Goal: Task Accomplishment & Management: Use online tool/utility

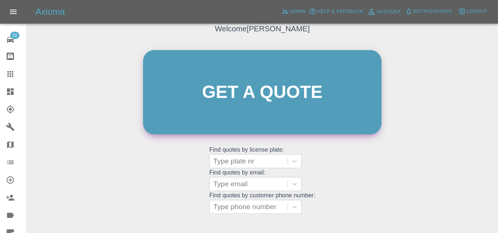
scroll to position [74, 0]
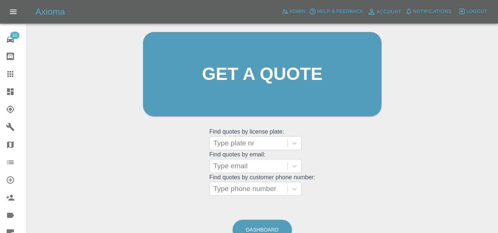
click at [9, 95] on icon at bounding box center [10, 91] width 7 height 7
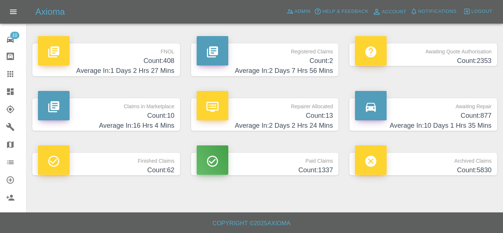
click at [168, 68] on h4 "Average In: 1 Days 2 Hrs 27 Mins" at bounding box center [106, 71] width 137 height 10
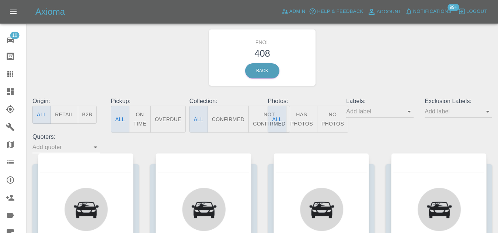
scroll to position [37, 0]
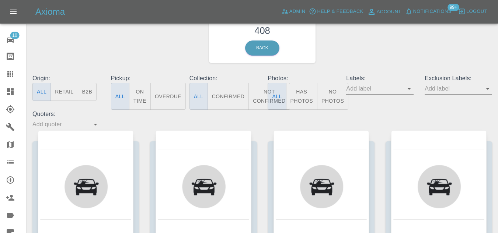
drag, startPoint x: 289, startPoint y: 95, endPoint x: 312, endPoint y: 99, distance: 24.0
click at [290, 95] on button "Has Photos" at bounding box center [301, 96] width 31 height 27
click at [304, 97] on button "Has Photos" at bounding box center [301, 96] width 31 height 27
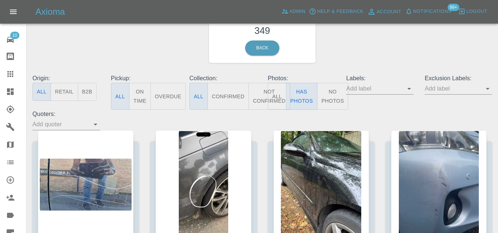
click at [458, 91] on input "text" at bounding box center [453, 88] width 56 height 11
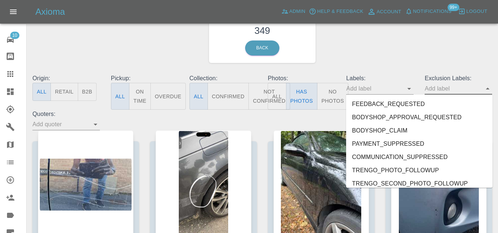
click at [335, 98] on button "No Photos" at bounding box center [332, 96] width 31 height 27
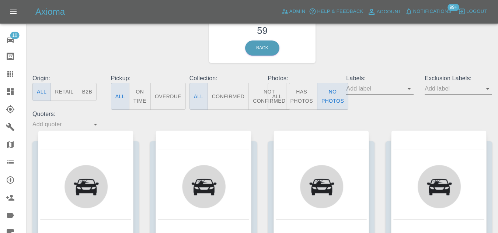
click at [310, 92] on button "Has Photos" at bounding box center [301, 96] width 31 height 27
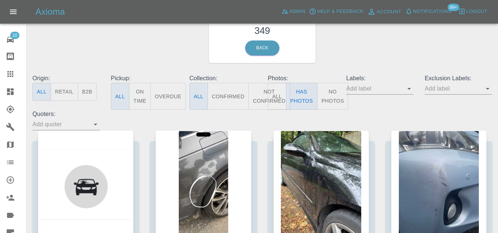
click at [439, 92] on input "text" at bounding box center [453, 88] width 56 height 11
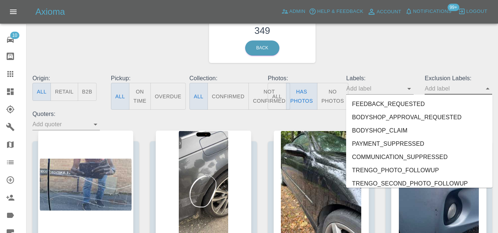
scroll to position [1637, 0]
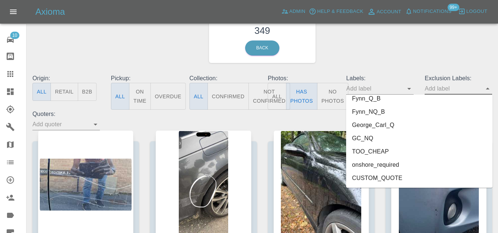
click at [370, 164] on li "onshore_required" at bounding box center [419, 164] width 146 height 13
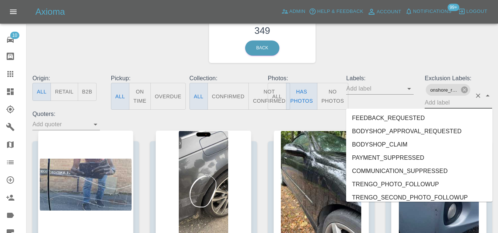
click at [444, 106] on input "text" at bounding box center [448, 102] width 47 height 11
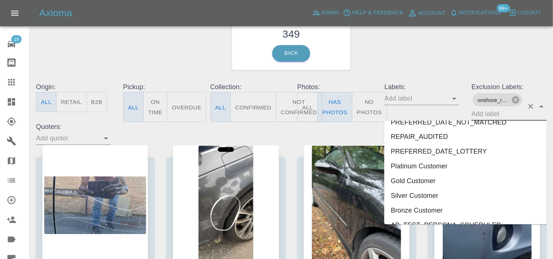
scroll to position [1624, 0]
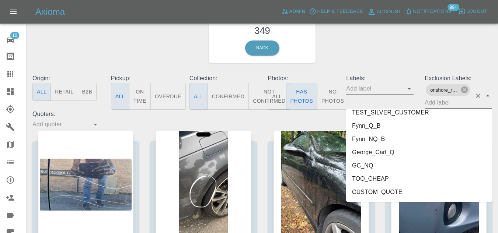
click at [391, 149] on li "George_Carl_Q" at bounding box center [419, 152] width 146 height 13
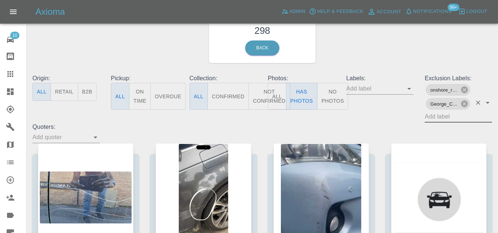
click at [361, 56] on div "FNOL 298 Back" at bounding box center [262, 35] width 471 height 78
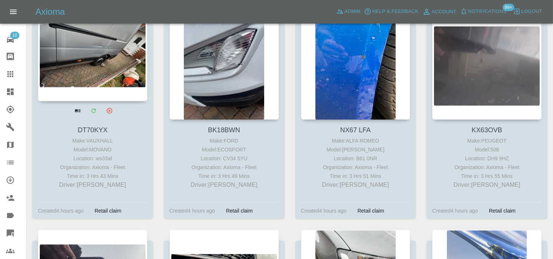
scroll to position [1879, 0]
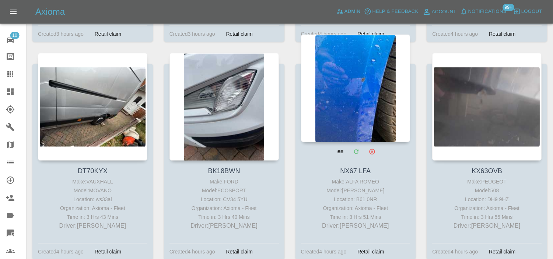
drag, startPoint x: 375, startPoint y: 102, endPoint x: 338, endPoint y: 77, distance: 44.6
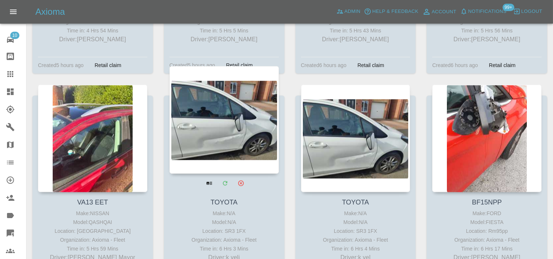
scroll to position [3026, 0]
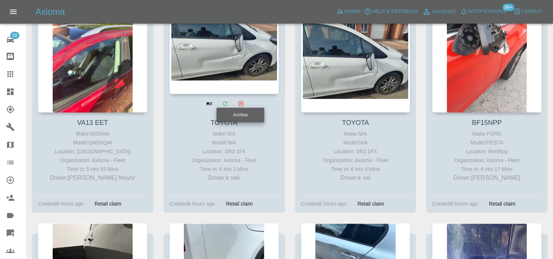
click at [239, 100] on icon "Archive" at bounding box center [240, 103] width 7 height 7
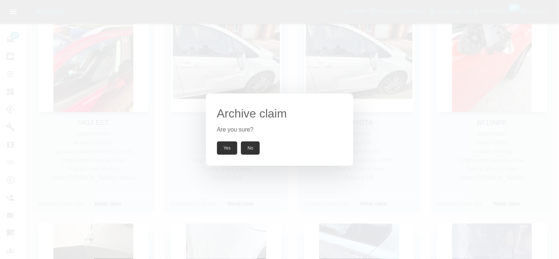
click at [227, 148] on button "Yes" at bounding box center [227, 148] width 21 height 13
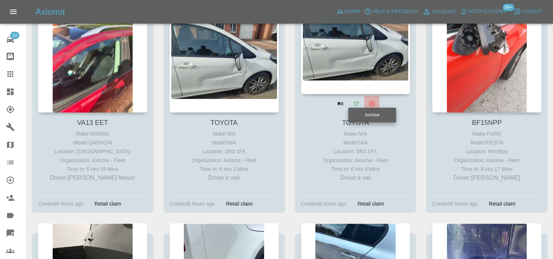
click at [372, 100] on icon "Archive" at bounding box center [372, 103] width 7 height 7
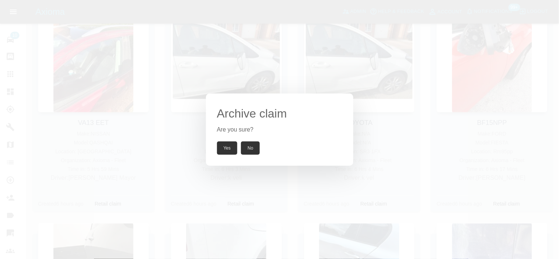
click at [227, 147] on button "Yes" at bounding box center [227, 148] width 21 height 13
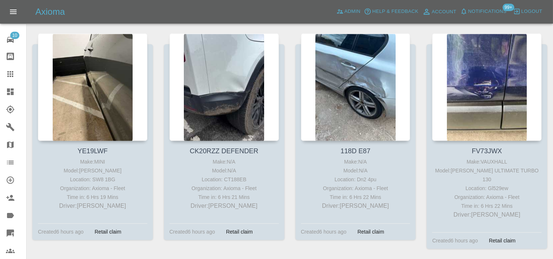
scroll to position [3230, 0]
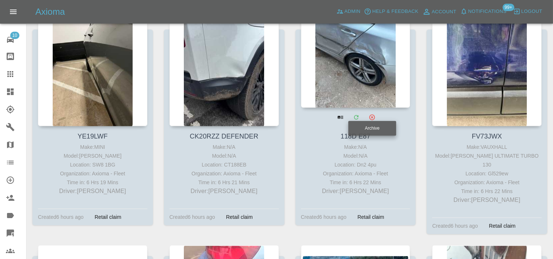
click at [371, 114] on icon "Archive" at bounding box center [372, 117] width 7 height 7
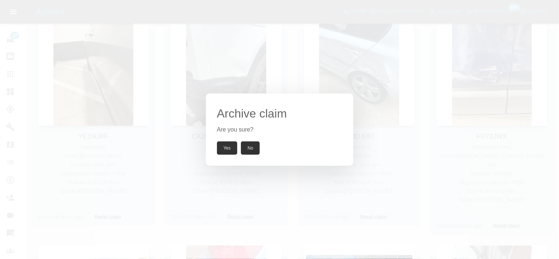
click at [227, 148] on button "Yes" at bounding box center [227, 148] width 21 height 13
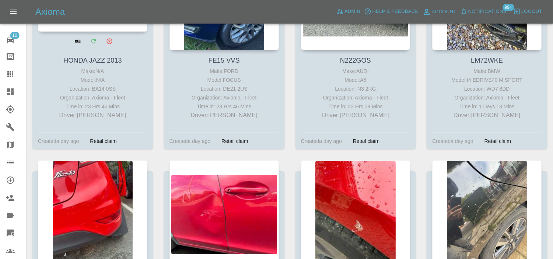
scroll to position [6015, 0]
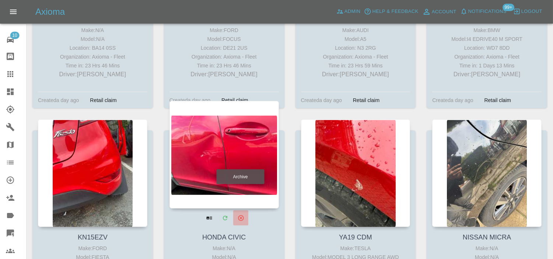
click at [241, 215] on icon "Archive" at bounding box center [240, 218] width 7 height 7
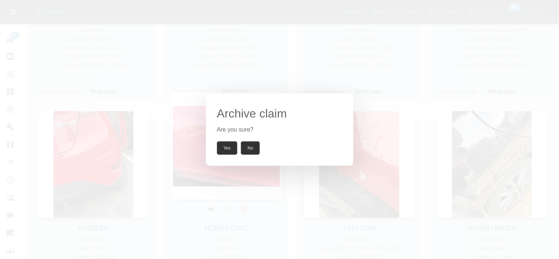
click at [228, 151] on button "Yes" at bounding box center [227, 148] width 21 height 13
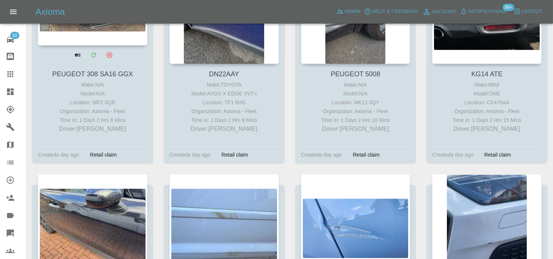
scroll to position [7980, 0]
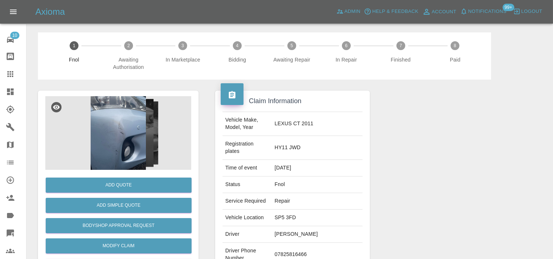
click at [124, 116] on img at bounding box center [118, 133] width 146 height 74
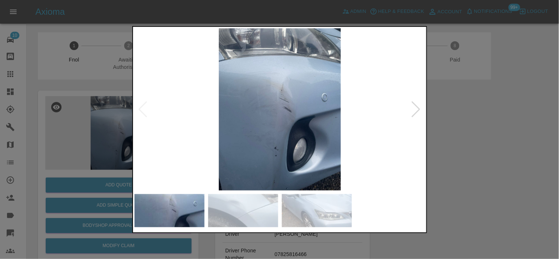
click at [282, 146] on img at bounding box center [280, 109] width 291 height 162
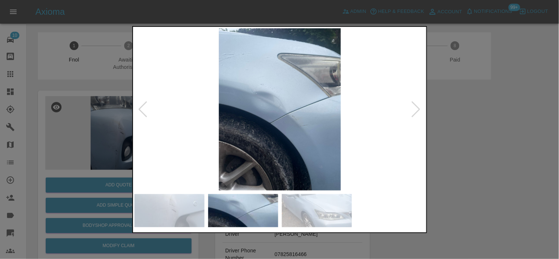
click at [226, 119] on img at bounding box center [280, 109] width 291 height 162
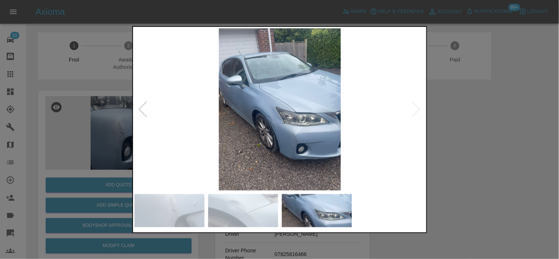
click at [204, 114] on img at bounding box center [280, 109] width 291 height 162
click at [275, 120] on img at bounding box center [280, 109] width 291 height 162
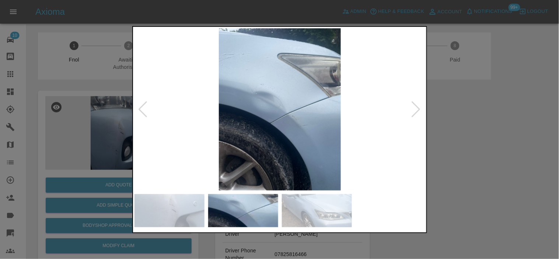
click at [245, 89] on img at bounding box center [280, 109] width 291 height 162
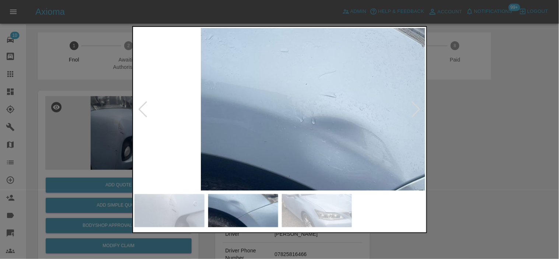
click at [302, 122] on img at bounding box center [383, 170] width 873 height 487
click at [323, 132] on img at bounding box center [383, 170] width 873 height 487
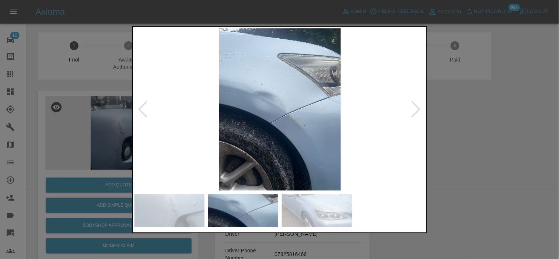
click at [320, 130] on img at bounding box center [280, 109] width 291 height 162
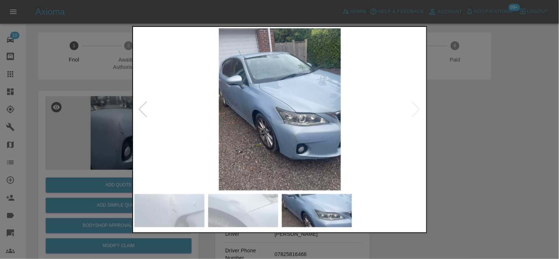
click at [320, 117] on img at bounding box center [280, 109] width 291 height 162
click at [302, 119] on img at bounding box center [280, 109] width 291 height 162
click at [277, 144] on img at bounding box center [280, 109] width 291 height 162
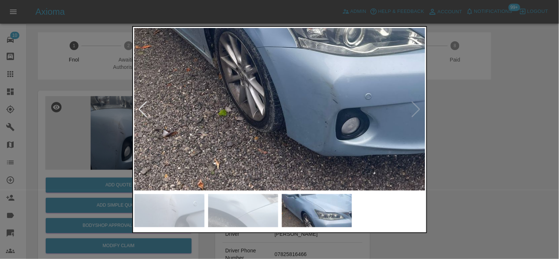
click at [186, 128] on img at bounding box center [285, 5] width 873 height 487
click at [143, 148] on img at bounding box center [285, 5] width 873 height 487
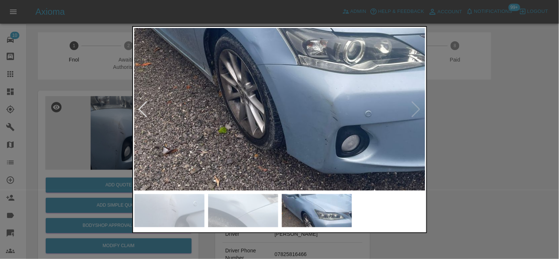
click at [312, 131] on img at bounding box center [285, 23] width 873 height 487
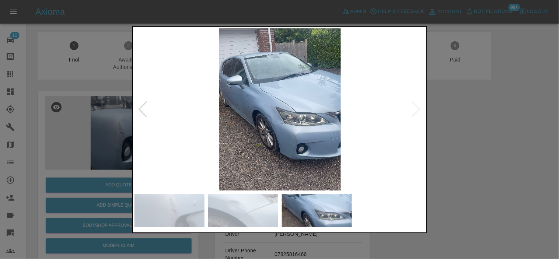
click at [302, 133] on img at bounding box center [280, 109] width 291 height 162
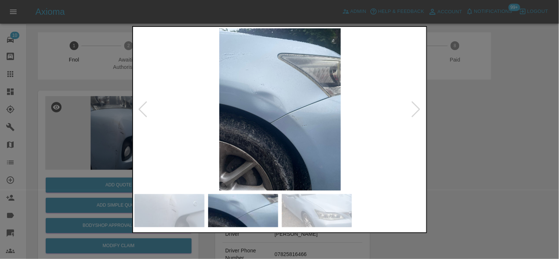
click at [287, 128] on img at bounding box center [280, 109] width 291 height 162
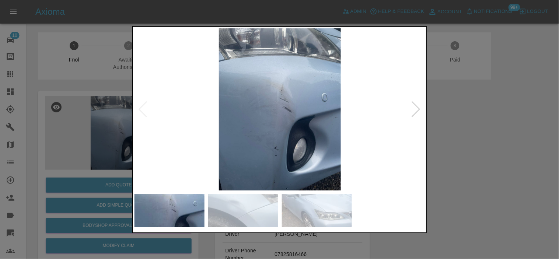
click at [271, 126] on img at bounding box center [280, 109] width 291 height 162
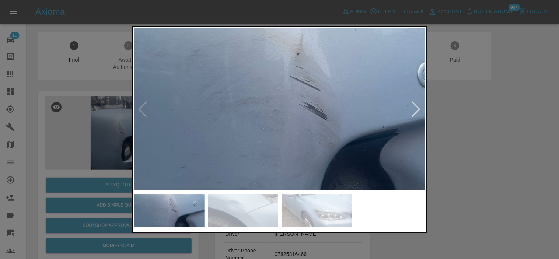
click at [267, 159] on img at bounding box center [292, 111] width 873 height 487
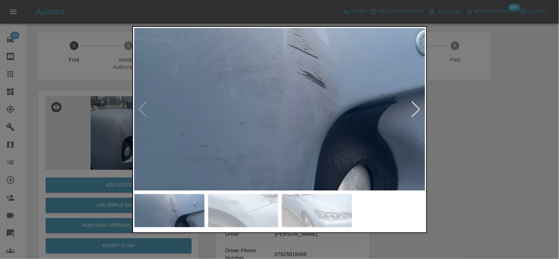
click at [153, 145] on img at bounding box center [290, 79] width 873 height 487
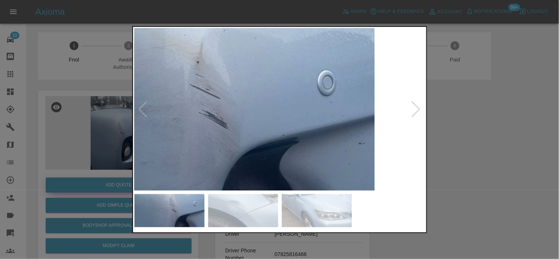
drag, startPoint x: 122, startPoint y: 185, endPoint x: 105, endPoint y: 185, distance: 16.6
click at [119, 185] on div at bounding box center [279, 129] width 559 height 259
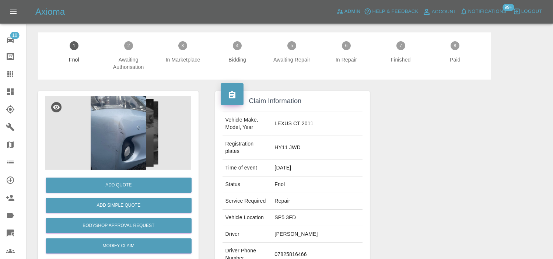
click at [108, 197] on div "Add Simple Quote" at bounding box center [118, 205] width 146 height 19
click at [114, 205] on button "Add Simple Quote" at bounding box center [119, 205] width 146 height 15
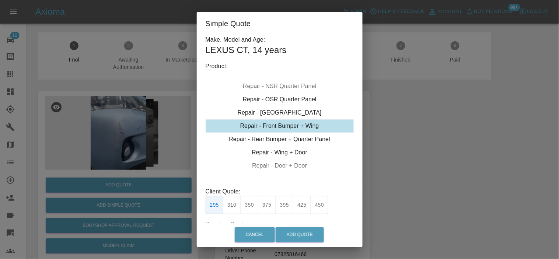
click at [276, 129] on div "Repair - Front Bumper + Wing" at bounding box center [280, 125] width 148 height 13
click at [288, 205] on button "395" at bounding box center [285, 205] width 18 height 18
drag, startPoint x: 306, startPoint y: 205, endPoint x: 290, endPoint y: 216, distance: 18.9
click at [304, 206] on button "425" at bounding box center [302, 205] width 18 height 18
type input "260"
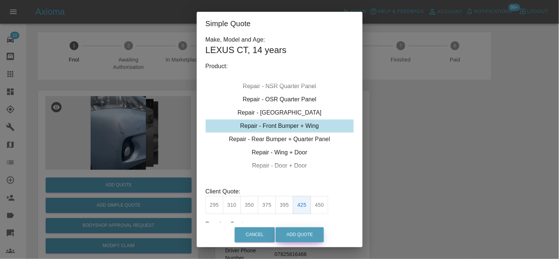
click at [308, 242] on button "Add Quote" at bounding box center [300, 234] width 48 height 15
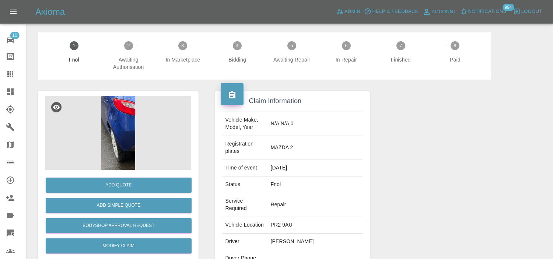
click at [124, 115] on img at bounding box center [118, 133] width 146 height 74
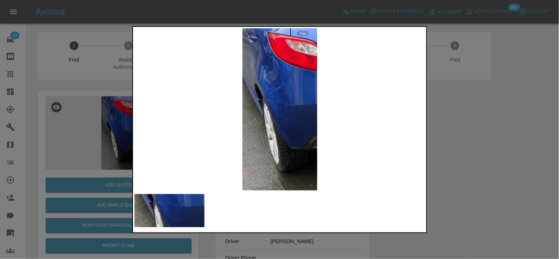
click at [280, 116] on img at bounding box center [280, 109] width 291 height 162
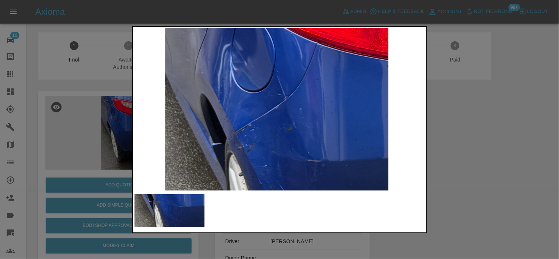
click at [273, 177] on img at bounding box center [276, 173] width 873 height 487
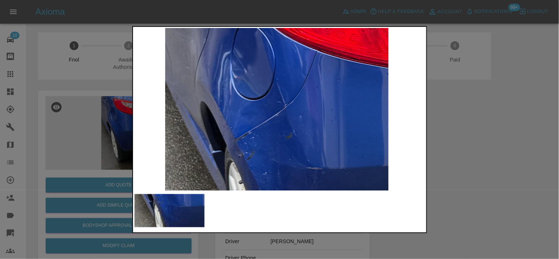
click at [282, 142] on img at bounding box center [276, 181] width 873 height 487
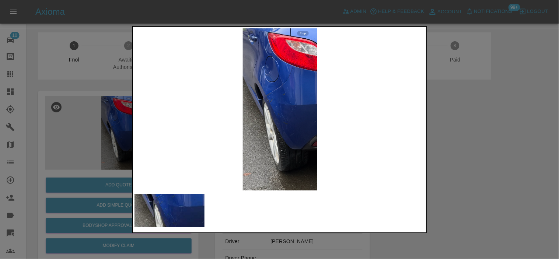
click at [221, 131] on img at bounding box center [280, 109] width 291 height 162
click at [245, 111] on img at bounding box center [280, 109] width 291 height 162
click at [238, 89] on img at bounding box center [280, 109] width 291 height 162
click at [267, 76] on img at bounding box center [280, 109] width 291 height 162
click at [266, 77] on img at bounding box center [280, 109] width 291 height 162
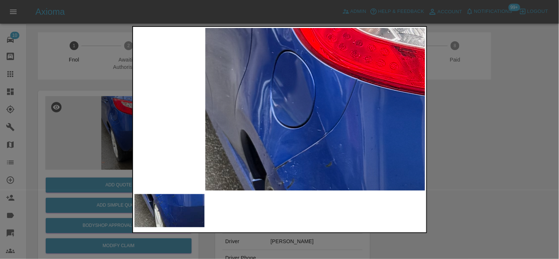
drag, startPoint x: 60, startPoint y: 101, endPoint x: 74, endPoint y: 102, distance: 13.7
click at [67, 101] on div at bounding box center [279, 129] width 559 height 259
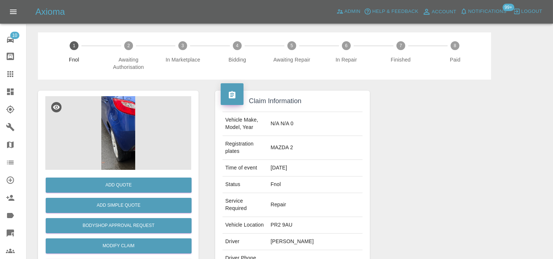
click at [126, 115] on img at bounding box center [118, 133] width 146 height 74
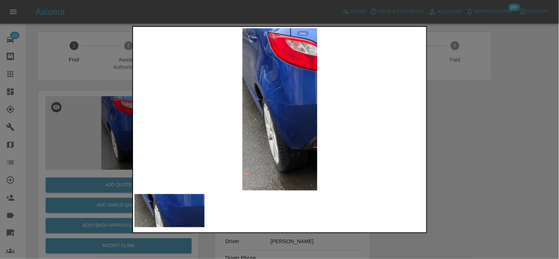
click at [277, 121] on img at bounding box center [280, 109] width 291 height 162
click at [276, 121] on img at bounding box center [280, 109] width 291 height 162
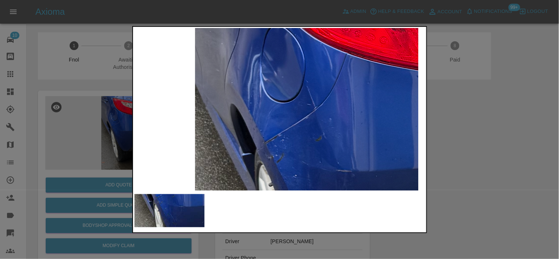
click at [284, 178] on img at bounding box center [306, 184] width 873 height 487
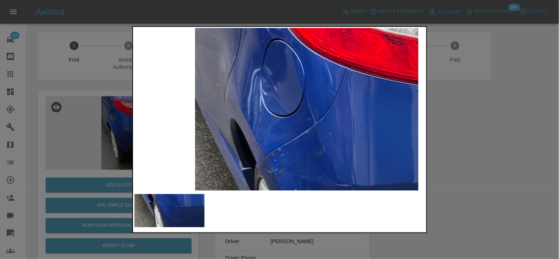
click at [138, 134] on img at bounding box center [306, 198] width 873 height 487
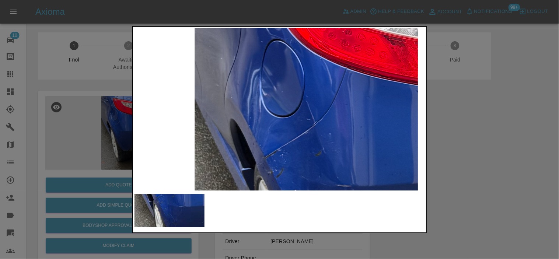
click at [111, 217] on div at bounding box center [279, 129] width 559 height 259
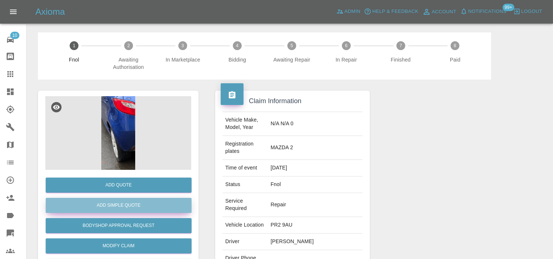
click at [113, 203] on button "Add Simple Quote" at bounding box center [119, 205] width 146 height 15
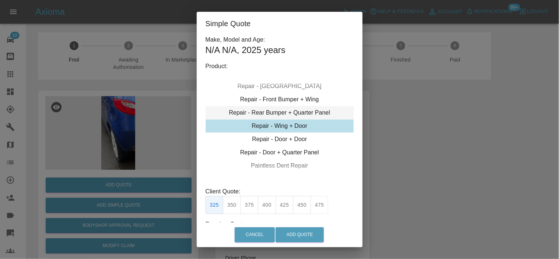
click at [292, 113] on div "Repair - Rear Bumper + Quarter Panel" at bounding box center [280, 112] width 148 height 13
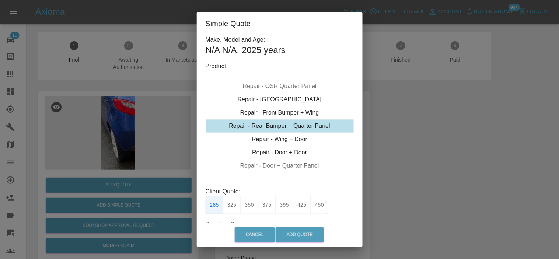
click at [296, 207] on button "425" at bounding box center [302, 205] width 18 height 18
type input "260"
click at [304, 236] on button "Add Quote" at bounding box center [300, 234] width 48 height 15
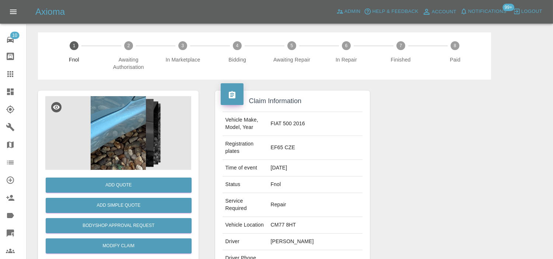
click at [124, 114] on img at bounding box center [118, 133] width 146 height 74
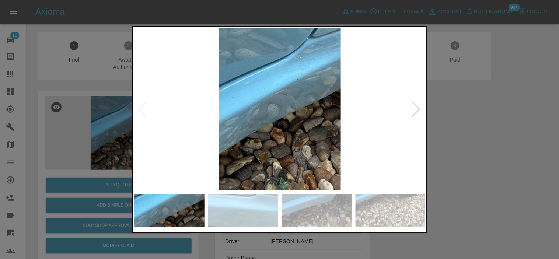
click at [285, 143] on img at bounding box center [280, 109] width 291 height 162
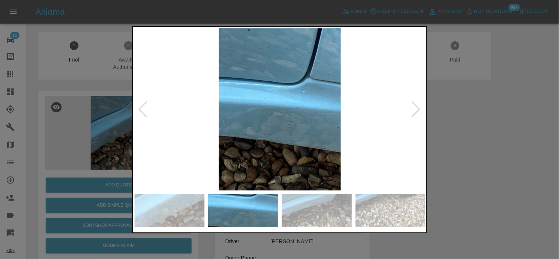
click at [247, 133] on img at bounding box center [280, 109] width 291 height 162
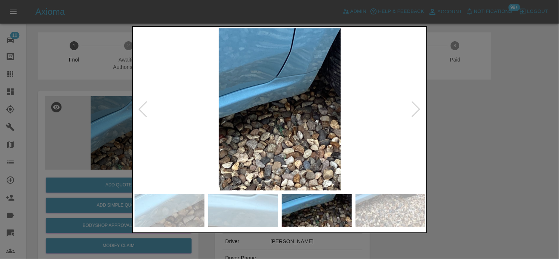
click at [224, 133] on img at bounding box center [280, 109] width 291 height 162
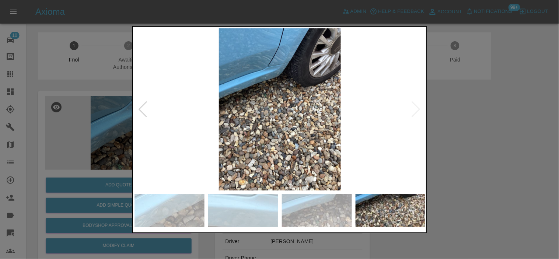
click at [208, 105] on img at bounding box center [280, 109] width 291 height 162
click at [275, 86] on img at bounding box center [280, 109] width 291 height 162
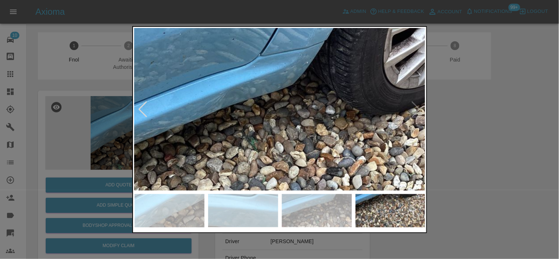
click at [274, 119] on img at bounding box center [295, 184] width 873 height 487
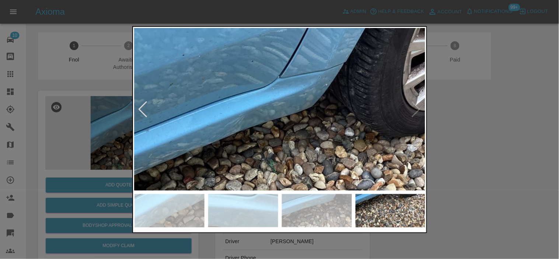
drag, startPoint x: 97, startPoint y: 115, endPoint x: 120, endPoint y: 177, distance: 66.1
click at [96, 116] on div at bounding box center [279, 129] width 559 height 259
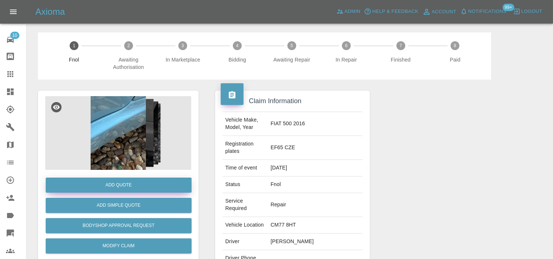
click at [120, 181] on button "Add Quote" at bounding box center [119, 185] width 146 height 15
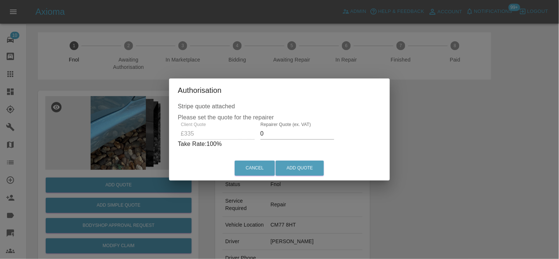
click at [248, 135] on div "Client Quote £335 Repairer Quote (ex. VAT) 0 Take Rate: 100 %" at bounding box center [279, 135] width 203 height 27
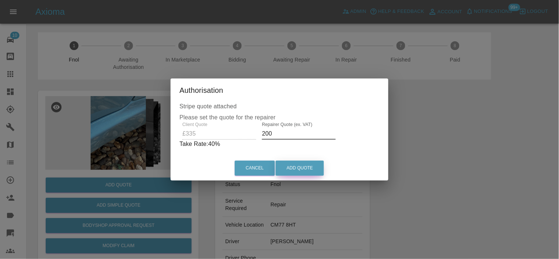
type input "200"
click at [311, 167] on button "Add Quote" at bounding box center [300, 168] width 48 height 15
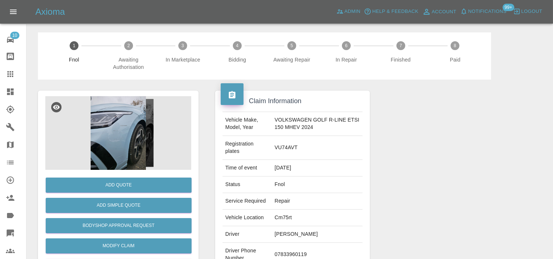
click at [125, 145] on img at bounding box center [118, 133] width 146 height 74
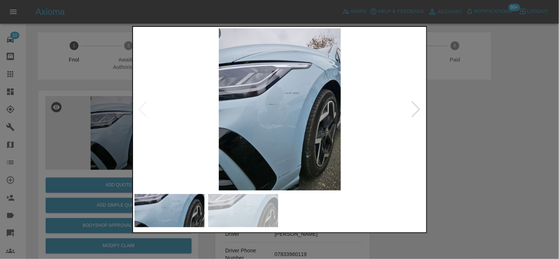
click at [314, 100] on img at bounding box center [280, 109] width 291 height 162
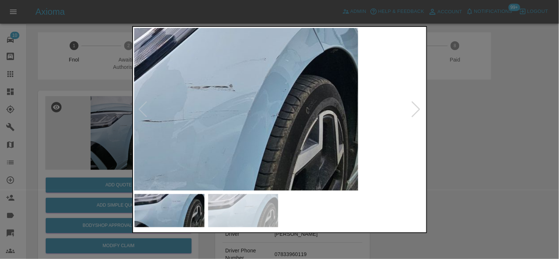
click at [300, 105] on img at bounding box center [175, 136] width 873 height 487
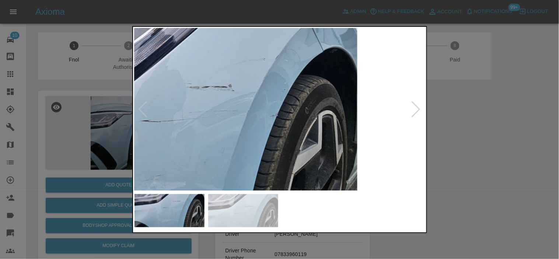
click at [300, 105] on img at bounding box center [174, 136] width 873 height 487
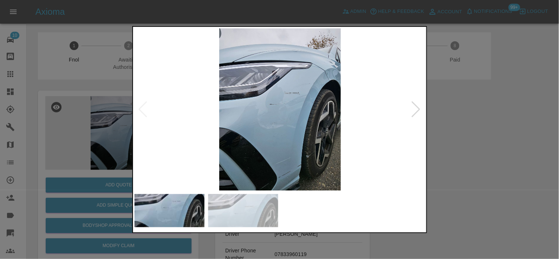
click at [255, 116] on img at bounding box center [280, 109] width 291 height 162
click at [216, 102] on img at bounding box center [280, 109] width 291 height 162
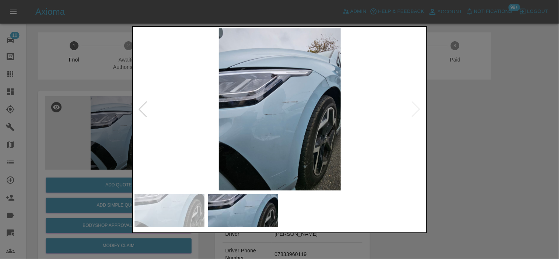
click at [282, 101] on img at bounding box center [280, 109] width 291 height 162
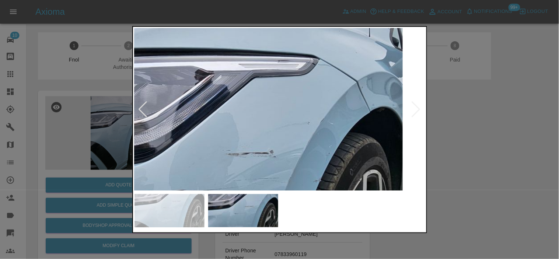
click at [296, 154] on img at bounding box center [220, 175] width 873 height 487
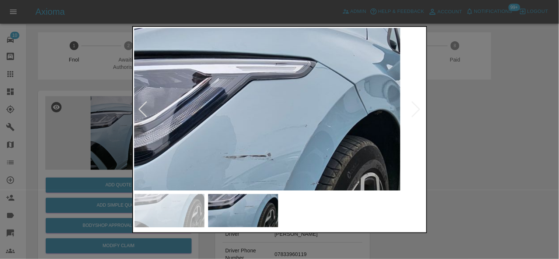
drag, startPoint x: 128, startPoint y: 116, endPoint x: 127, endPoint y: 122, distance: 6.4
click at [128, 121] on div at bounding box center [279, 129] width 559 height 259
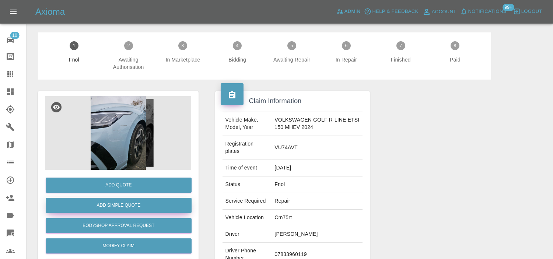
click at [121, 199] on div "Add Simple Quote" at bounding box center [118, 205] width 146 height 19
click at [123, 202] on button "Add Simple Quote" at bounding box center [119, 205] width 146 height 15
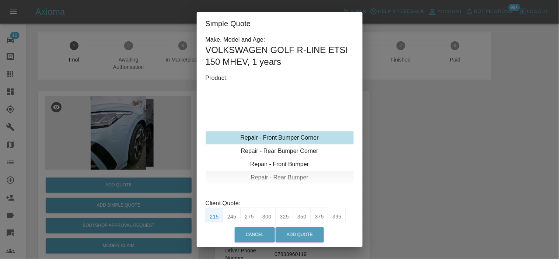
type input "120"
click at [295, 138] on div "Repair - Front Bumper Corner" at bounding box center [280, 137] width 148 height 13
click at [236, 217] on button "199" at bounding box center [232, 217] width 18 height 18
click at [293, 234] on button "Add Quote" at bounding box center [300, 234] width 48 height 15
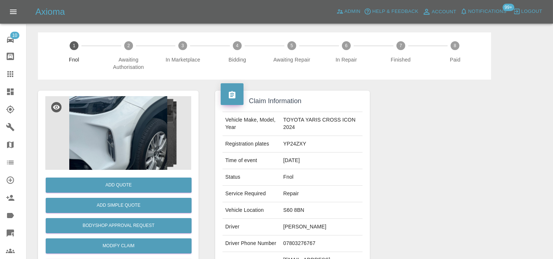
click at [132, 101] on img at bounding box center [118, 133] width 146 height 74
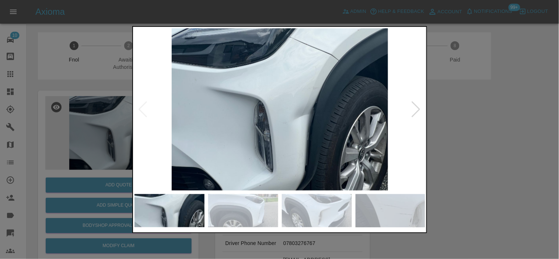
click at [291, 126] on img at bounding box center [280, 109] width 291 height 162
click at [292, 126] on img at bounding box center [280, 109] width 291 height 162
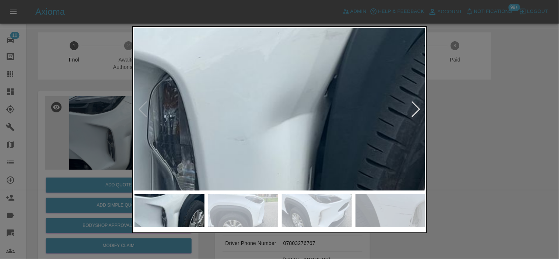
click at [295, 162] on img at bounding box center [224, 98] width 873 height 487
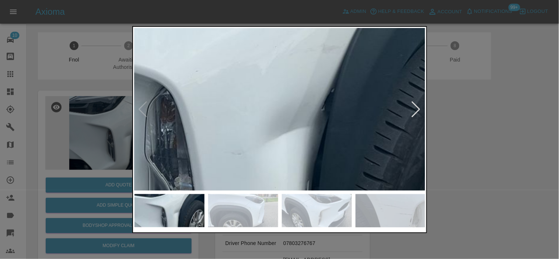
click at [289, 156] on img at bounding box center [222, 112] width 873 height 487
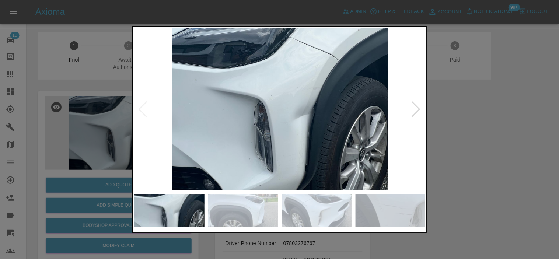
click at [266, 134] on img at bounding box center [280, 109] width 291 height 162
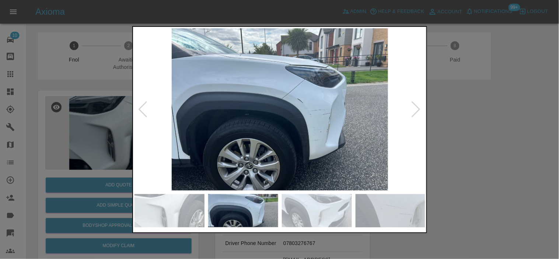
click at [293, 112] on img at bounding box center [280, 109] width 291 height 162
click at [292, 112] on img at bounding box center [280, 109] width 291 height 162
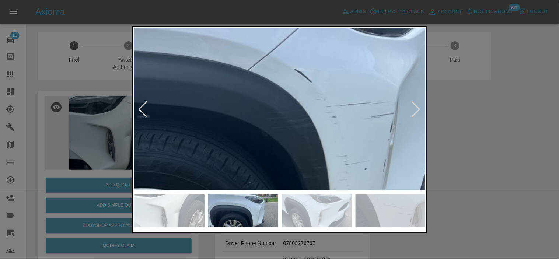
click at [291, 112] on img at bounding box center [241, 101] width 873 height 487
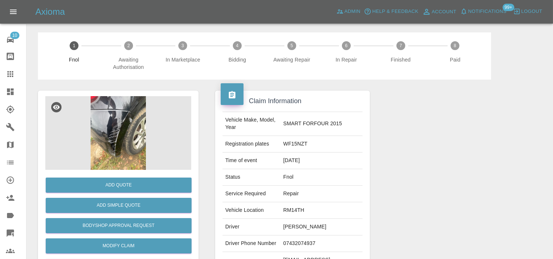
click at [133, 109] on img at bounding box center [118, 133] width 146 height 74
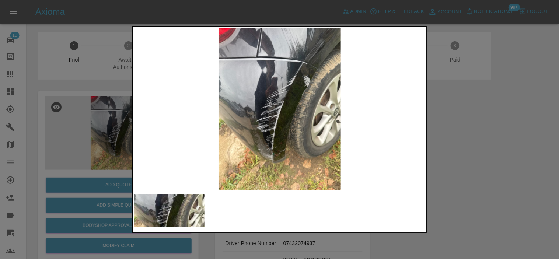
click at [319, 85] on img at bounding box center [280, 109] width 291 height 162
click at [319, 84] on img at bounding box center [280, 109] width 291 height 162
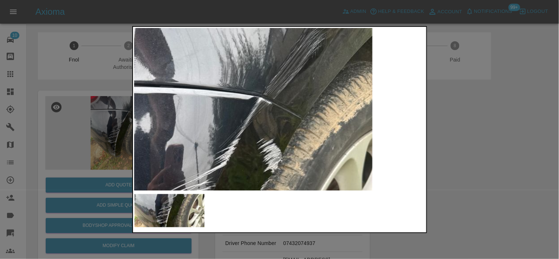
click at [279, 105] on img at bounding box center [189, 240] width 873 height 487
click at [299, 91] on img at bounding box center [189, 240] width 873 height 487
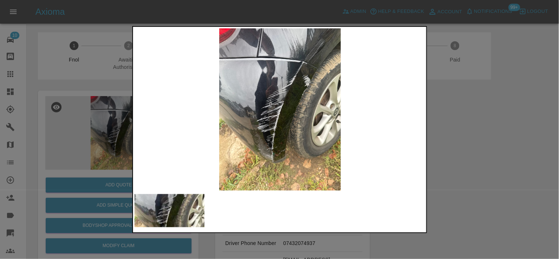
click at [305, 115] on img at bounding box center [280, 109] width 291 height 162
click at [300, 67] on img at bounding box center [280, 109] width 291 height 162
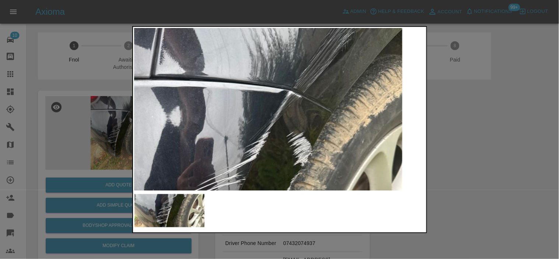
click at [151, 139] on img at bounding box center [219, 234] width 873 height 487
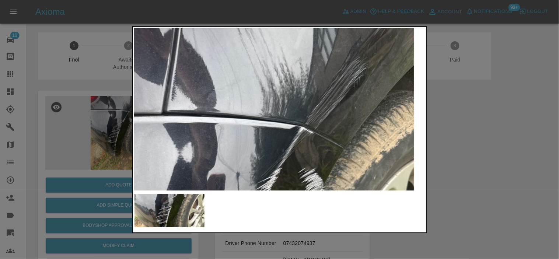
click at [126, 186] on div at bounding box center [279, 129] width 559 height 259
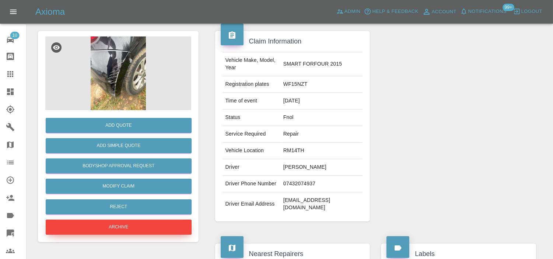
scroll to position [123, 0]
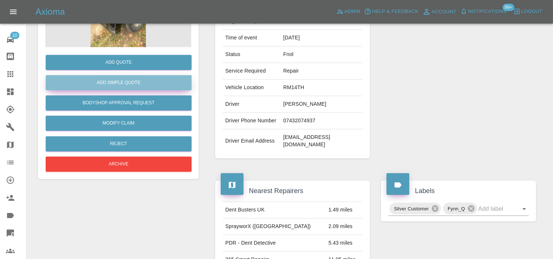
click at [116, 78] on button "Add Simple Quote" at bounding box center [119, 82] width 146 height 15
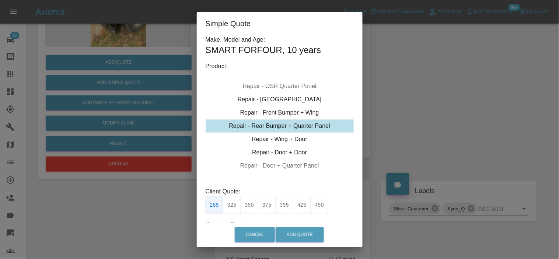
click at [277, 128] on div "Repair - Rear Bumper + Quarter Panel" at bounding box center [280, 125] width 148 height 13
click at [255, 206] on button "350" at bounding box center [250, 205] width 18 height 18
type input "210"
click at [307, 230] on button "Add Quote" at bounding box center [300, 234] width 48 height 15
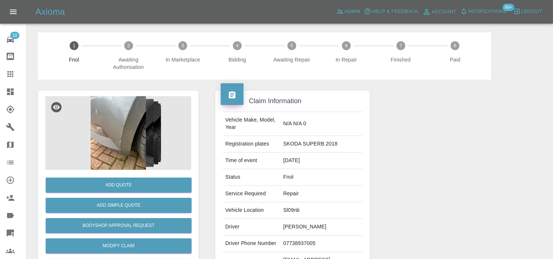
click at [125, 111] on img at bounding box center [118, 133] width 146 height 74
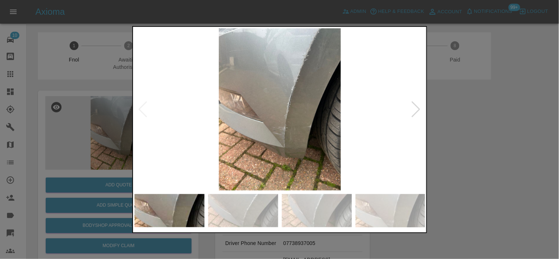
click at [256, 140] on img at bounding box center [280, 109] width 291 height 162
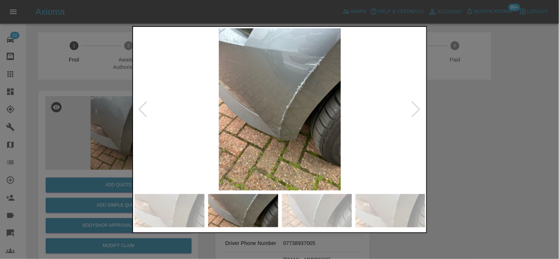
click at [245, 142] on img at bounding box center [280, 109] width 291 height 162
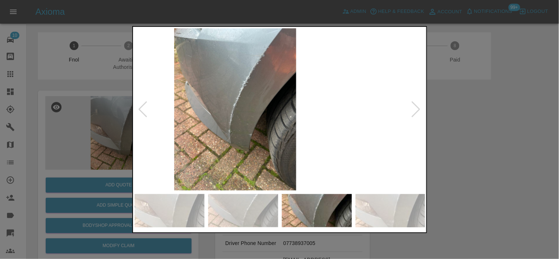
click at [248, 113] on img at bounding box center [235, 109] width 291 height 162
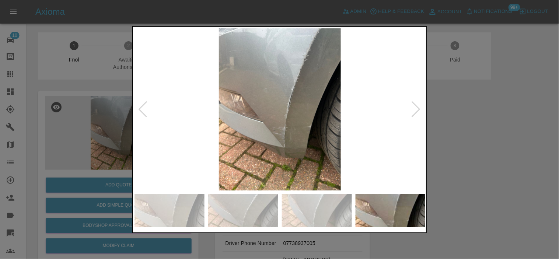
click at [262, 104] on img at bounding box center [280, 109] width 291 height 162
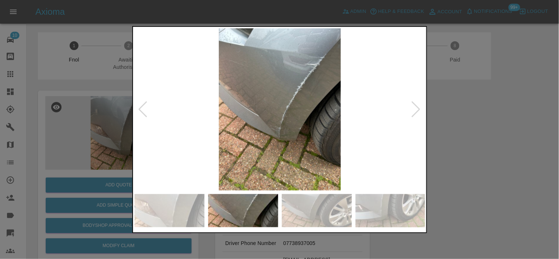
click at [239, 98] on img at bounding box center [280, 109] width 291 height 162
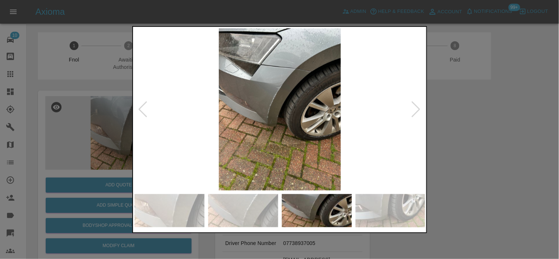
click at [294, 83] on img at bounding box center [280, 109] width 291 height 162
click at [290, 82] on img at bounding box center [280, 109] width 291 height 162
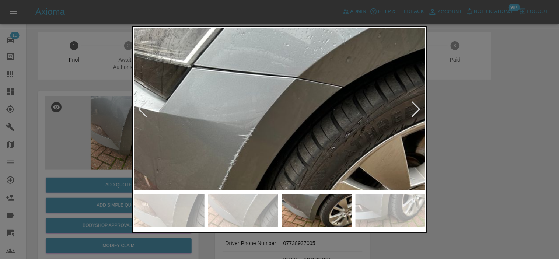
click at [303, 109] on img at bounding box center [248, 200] width 873 height 487
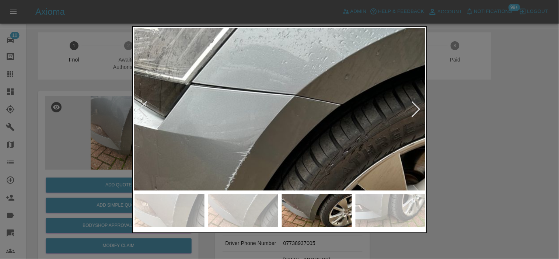
click at [299, 140] on img at bounding box center [246, 217] width 873 height 487
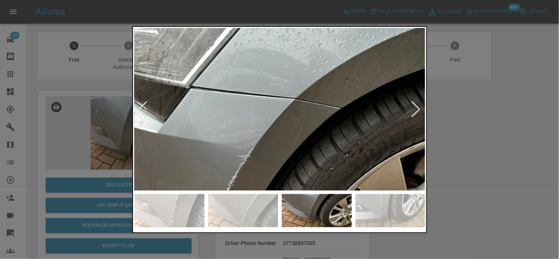
click at [299, 140] on img at bounding box center [246, 221] width 873 height 487
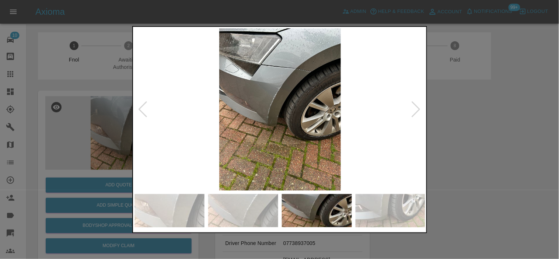
click at [299, 151] on img at bounding box center [280, 109] width 291 height 162
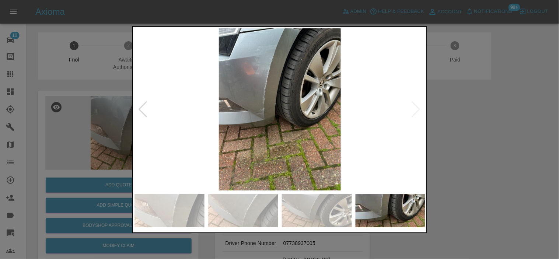
click at [230, 115] on img at bounding box center [280, 109] width 291 height 162
click at [200, 122] on img at bounding box center [280, 109] width 291 height 162
click at [118, 156] on div at bounding box center [279, 129] width 559 height 259
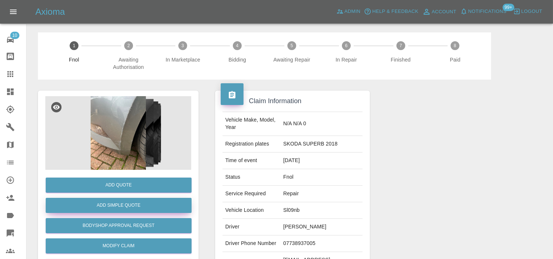
click at [109, 209] on button "Add Simple Quote" at bounding box center [119, 205] width 146 height 15
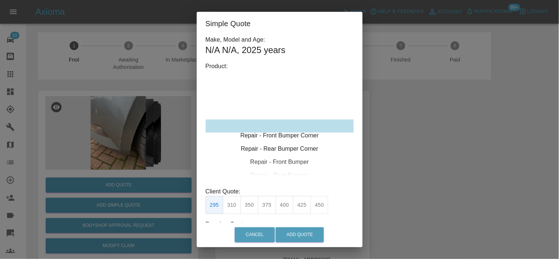
type input "120"
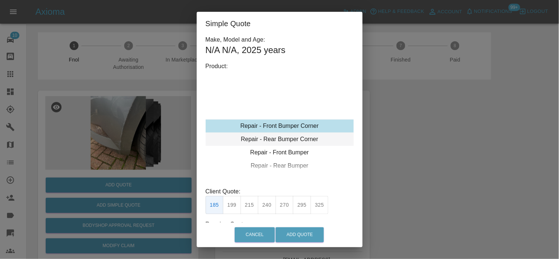
click at [274, 133] on div "Repair - Rear Bumper Corner" at bounding box center [280, 139] width 148 height 13
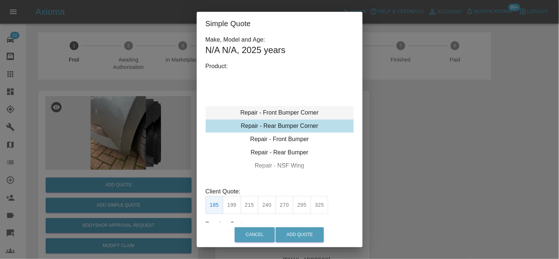
click at [273, 115] on div "Repair - Front Bumper Corner" at bounding box center [280, 112] width 148 height 13
click at [232, 205] on button "199" at bounding box center [232, 205] width 18 height 18
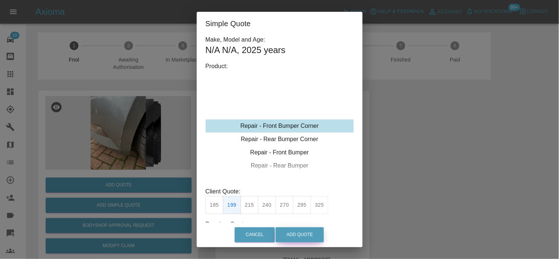
click at [291, 233] on button "Add Quote" at bounding box center [300, 234] width 48 height 15
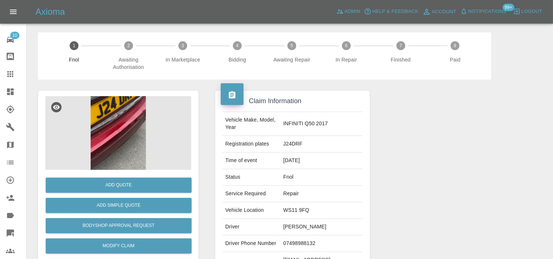
click at [101, 145] on img at bounding box center [118, 133] width 146 height 74
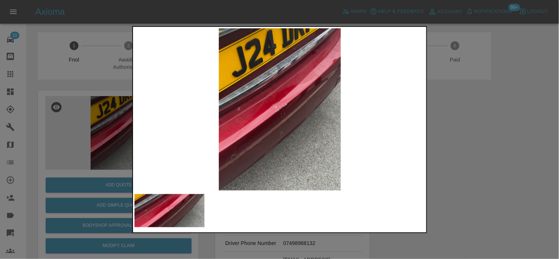
click at [281, 111] on img at bounding box center [280, 109] width 291 height 162
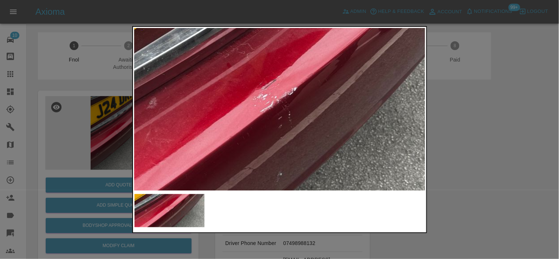
click at [286, 136] on img at bounding box center [274, 104] width 873 height 487
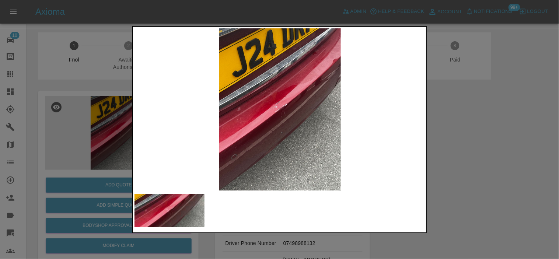
click at [288, 154] on img at bounding box center [280, 109] width 291 height 162
click at [175, 142] on img at bounding box center [280, 109] width 291 height 162
drag, startPoint x: 102, startPoint y: 199, endPoint x: 107, endPoint y: 202, distance: 5.6
click at [102, 199] on div at bounding box center [279, 129] width 559 height 259
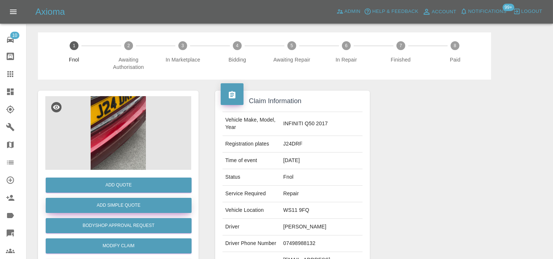
click at [109, 205] on button "Add Simple Quote" at bounding box center [119, 205] width 146 height 15
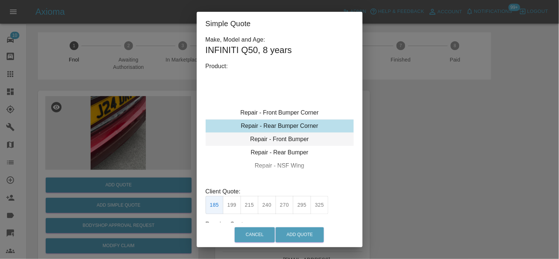
click at [273, 139] on div "Repair - Front Bumper" at bounding box center [280, 139] width 148 height 13
click at [272, 140] on div "Repair - Rear Bumper" at bounding box center [280, 139] width 148 height 13
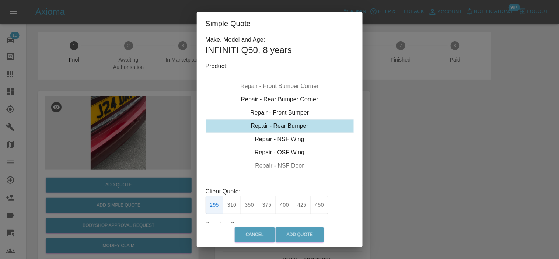
click at [250, 212] on button "350" at bounding box center [250, 205] width 18 height 18
type input "210"
click at [288, 240] on button "Add Quote" at bounding box center [300, 234] width 48 height 15
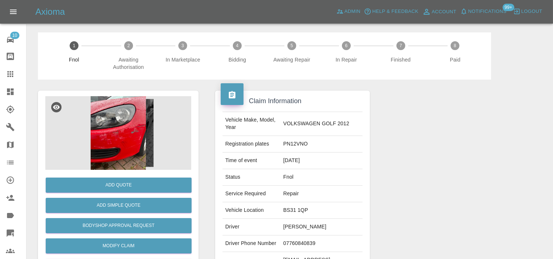
click at [153, 118] on img at bounding box center [118, 133] width 146 height 74
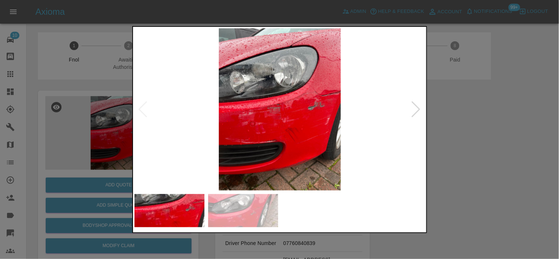
click at [306, 116] on img at bounding box center [280, 109] width 291 height 162
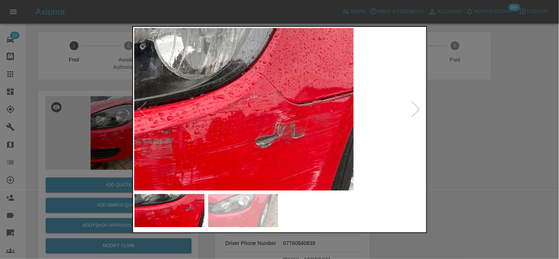
click at [305, 146] on img at bounding box center [170, 145] width 873 height 487
click at [305, 142] on img at bounding box center [170, 145] width 873 height 487
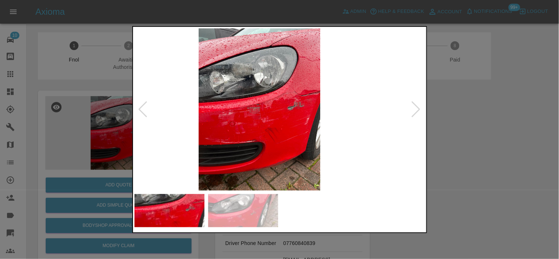
click at [220, 146] on img at bounding box center [259, 109] width 291 height 162
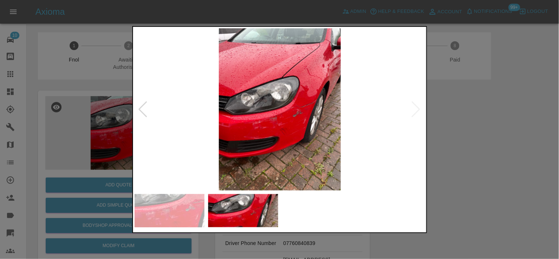
click at [319, 113] on img at bounding box center [280, 109] width 291 height 162
click at [317, 112] on img at bounding box center [280, 109] width 291 height 162
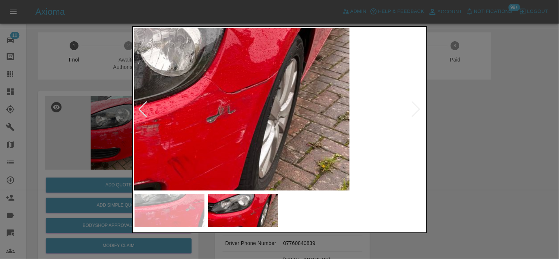
click at [307, 116] on img at bounding box center [166, 100] width 873 height 487
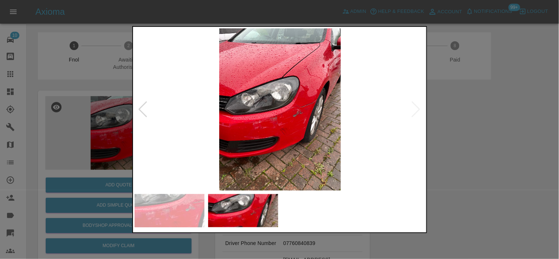
click at [238, 137] on img at bounding box center [280, 109] width 291 height 162
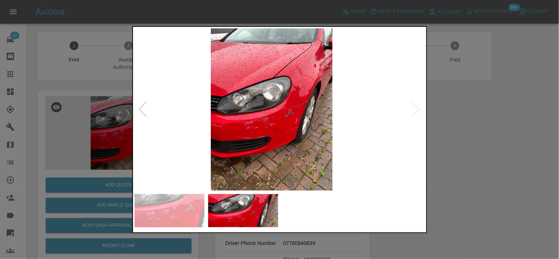
click at [269, 104] on img at bounding box center [271, 109] width 291 height 162
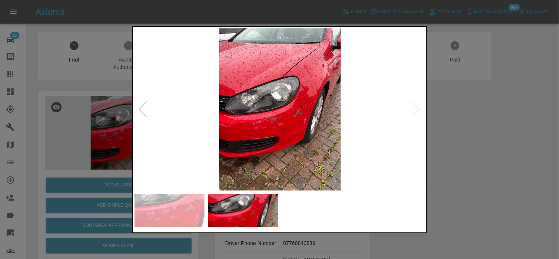
click at [294, 108] on img at bounding box center [280, 109] width 291 height 162
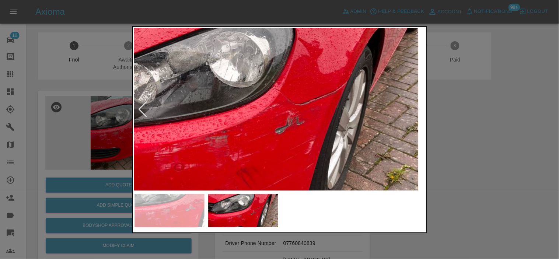
click at [295, 114] on img at bounding box center [235, 111] width 873 height 487
click at [295, 115] on img at bounding box center [235, 111] width 873 height 487
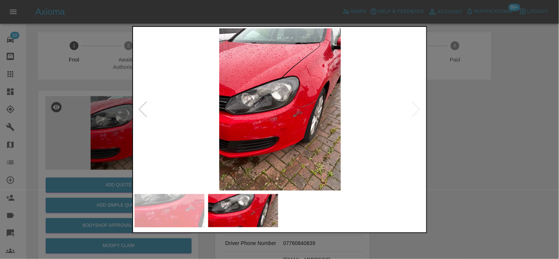
click at [294, 106] on img at bounding box center [280, 109] width 291 height 162
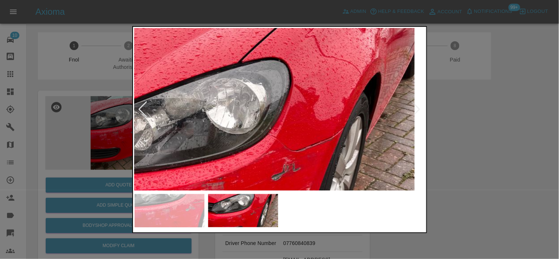
click at [295, 149] on img at bounding box center [231, 158] width 873 height 487
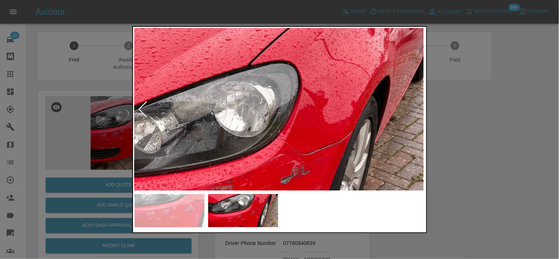
click at [322, 123] on img at bounding box center [240, 161] width 873 height 487
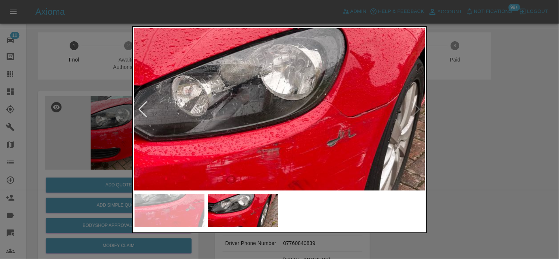
click at [261, 124] on img at bounding box center [287, 124] width 873 height 487
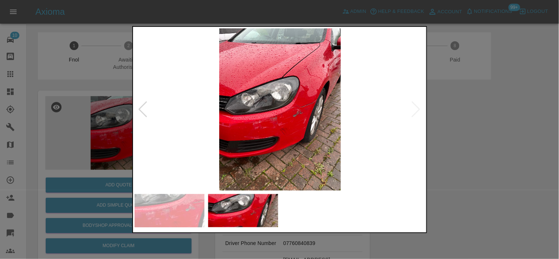
click at [263, 123] on img at bounding box center [280, 109] width 291 height 162
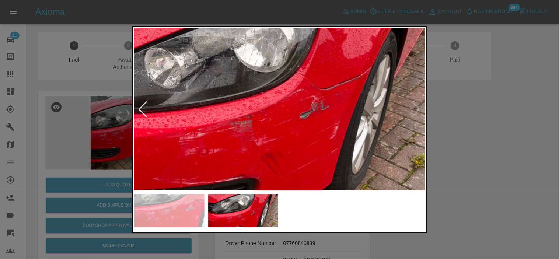
click at [233, 157] on img at bounding box center [259, 96] width 873 height 487
click at [233, 154] on img at bounding box center [259, 96] width 873 height 487
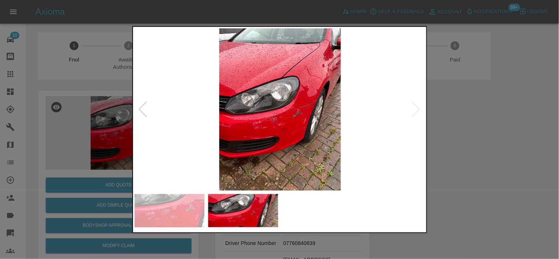
click at [233, 142] on img at bounding box center [280, 109] width 291 height 162
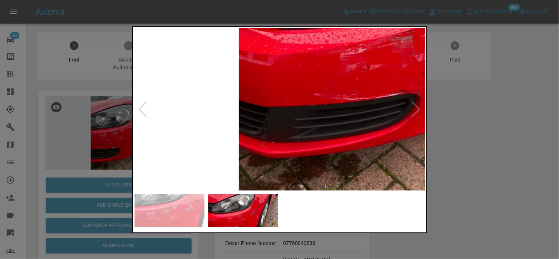
click at [135, 117] on img at bounding box center [421, 12] width 873 height 487
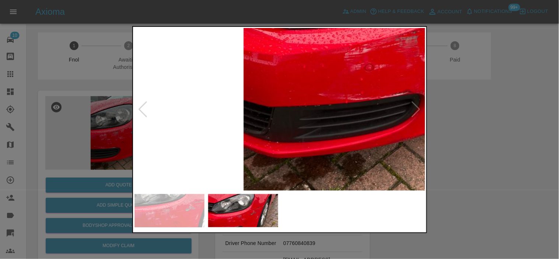
click at [109, 163] on div at bounding box center [279, 129] width 559 height 259
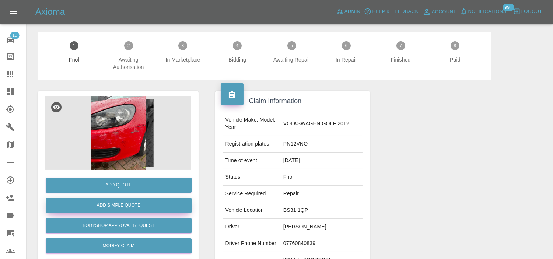
click at [123, 199] on button "Add Simple Quote" at bounding box center [119, 205] width 146 height 15
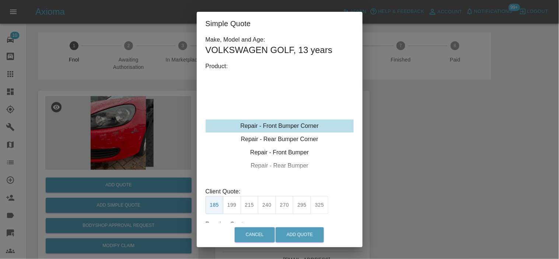
click at [262, 127] on div "Repair - Front Bumper Corner" at bounding box center [280, 125] width 148 height 13
drag, startPoint x: 271, startPoint y: 205, endPoint x: 268, endPoint y: 208, distance: 4.5
click at [271, 205] on button "240" at bounding box center [267, 205] width 18 height 18
type input "150"
click at [312, 236] on button "Add Quote" at bounding box center [300, 234] width 48 height 15
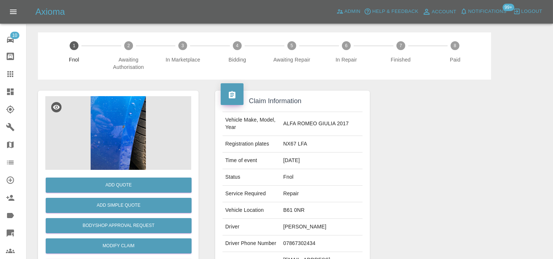
click at [120, 122] on img at bounding box center [118, 133] width 146 height 74
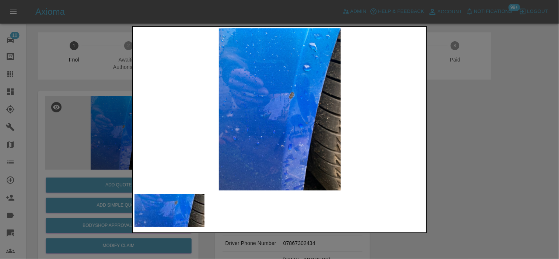
click at [253, 121] on img at bounding box center [280, 109] width 291 height 162
click at [283, 117] on img at bounding box center [280, 109] width 291 height 162
click at [143, 102] on img at bounding box center [280, 109] width 291 height 162
click at [91, 126] on div at bounding box center [279, 129] width 559 height 259
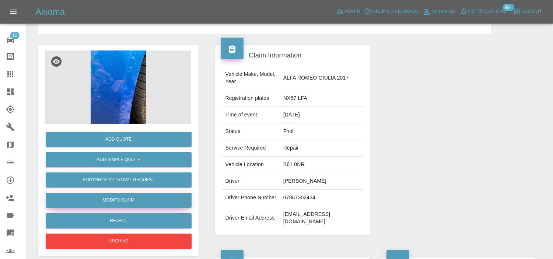
scroll to position [82, 0]
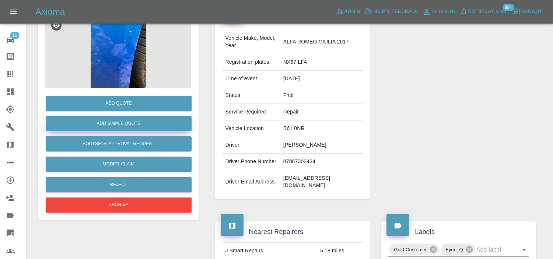
click at [123, 125] on button "Add Simple Quote" at bounding box center [119, 123] width 146 height 15
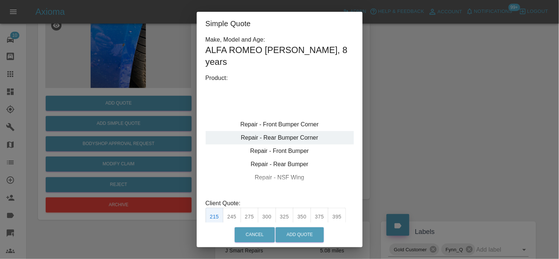
type input "120"
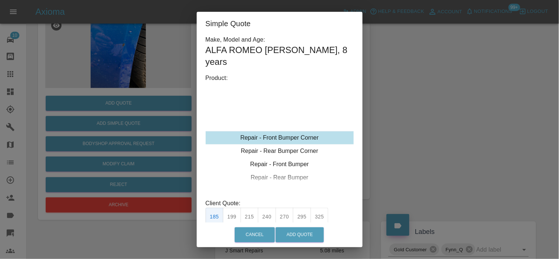
click at [277, 131] on div "Repair - Front Bumper Corner" at bounding box center [280, 137] width 148 height 13
click at [235, 209] on button "199" at bounding box center [232, 217] width 18 height 18
click at [307, 238] on button "Add Quote" at bounding box center [300, 234] width 48 height 15
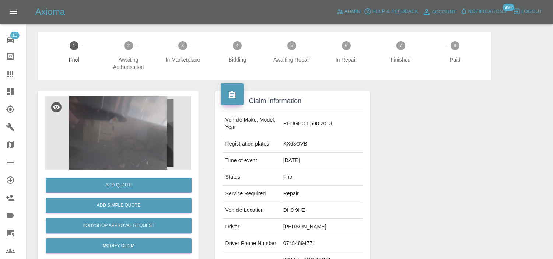
click at [127, 118] on img at bounding box center [118, 133] width 146 height 74
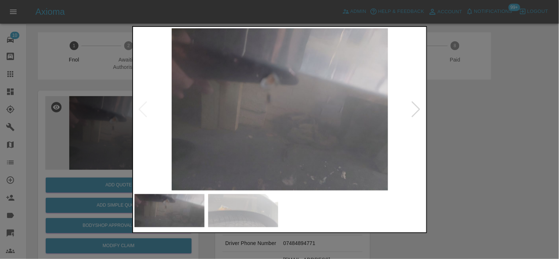
click at [239, 126] on img at bounding box center [280, 109] width 291 height 162
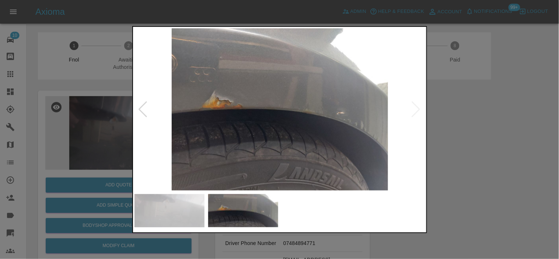
click at [197, 130] on img at bounding box center [280, 109] width 291 height 162
click at [220, 112] on img at bounding box center [280, 109] width 291 height 162
click at [206, 103] on img at bounding box center [280, 109] width 291 height 162
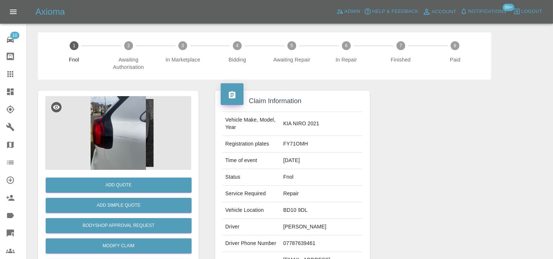
click at [128, 124] on img at bounding box center [118, 133] width 146 height 74
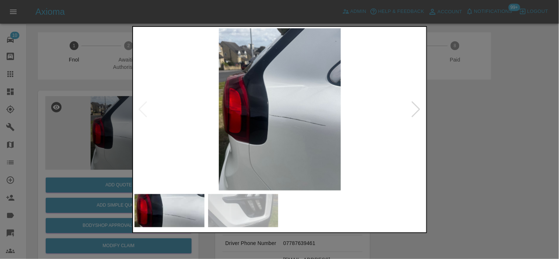
click at [268, 135] on img at bounding box center [280, 109] width 291 height 162
click at [301, 125] on img at bounding box center [280, 109] width 291 height 162
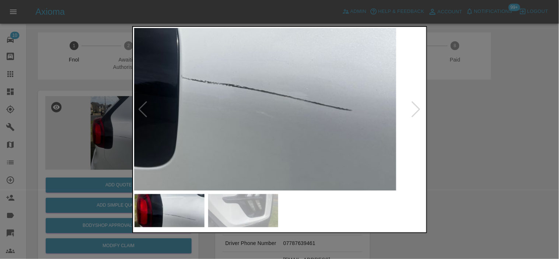
click at [301, 125] on img at bounding box center [213, 61] width 873 height 487
click at [300, 125] on img at bounding box center [213, 61] width 873 height 487
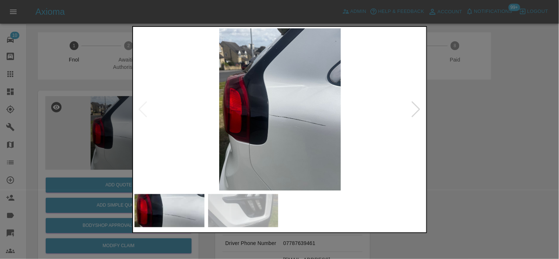
click at [216, 131] on img at bounding box center [280, 109] width 291 height 162
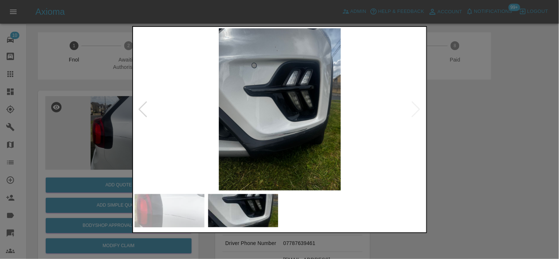
click at [276, 136] on img at bounding box center [280, 109] width 291 height 162
click at [274, 136] on img at bounding box center [280, 109] width 291 height 162
click at [277, 132] on img at bounding box center [280, 109] width 291 height 162
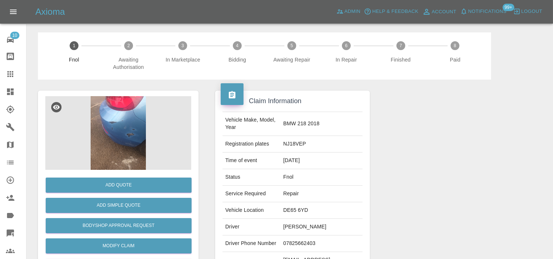
click at [112, 132] on img at bounding box center [118, 133] width 146 height 74
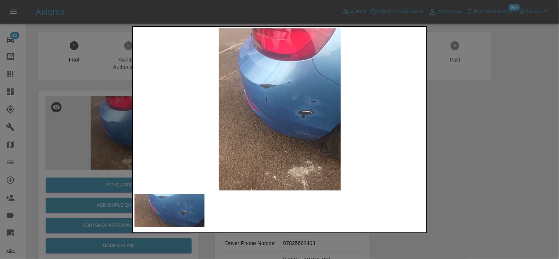
click at [296, 102] on img at bounding box center [280, 109] width 291 height 162
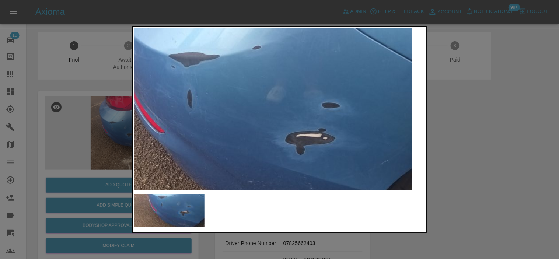
click at [303, 107] on img at bounding box center [229, 128] width 873 height 487
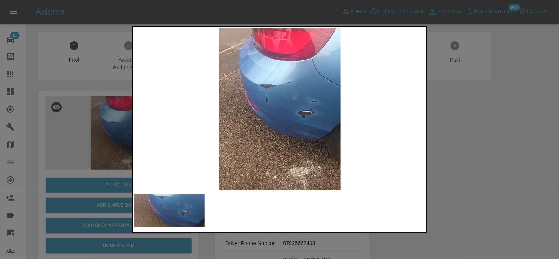
click at [249, 128] on img at bounding box center [280, 109] width 291 height 162
click at [284, 98] on img at bounding box center [280, 109] width 291 height 162
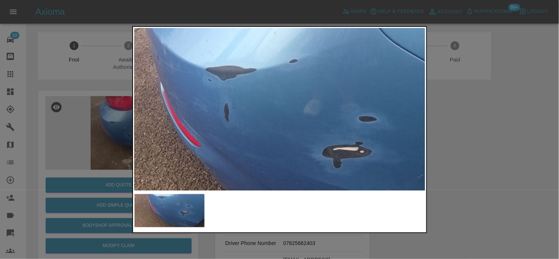
click at [284, 98] on img at bounding box center [266, 142] width 873 height 487
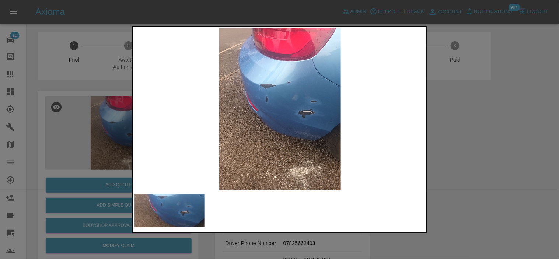
click at [296, 112] on img at bounding box center [280, 109] width 291 height 162
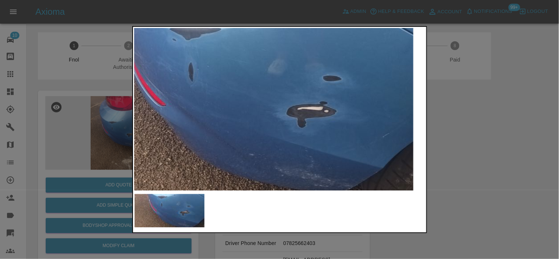
click at [296, 112] on img at bounding box center [230, 101] width 873 height 487
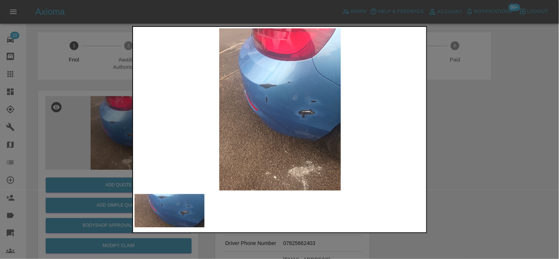
click at [109, 126] on div at bounding box center [279, 129] width 559 height 259
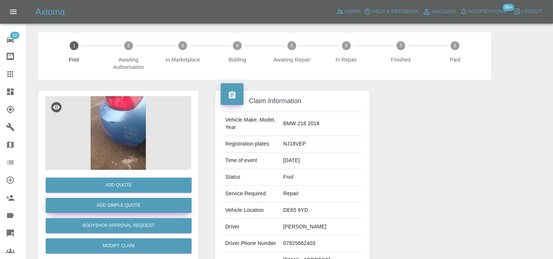
click at [117, 203] on button "Add Simple Quote" at bounding box center [119, 205] width 146 height 15
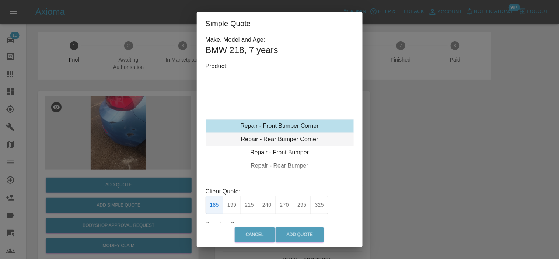
click at [267, 136] on div "Repair - Rear Bumper Corner" at bounding box center [280, 139] width 148 height 13
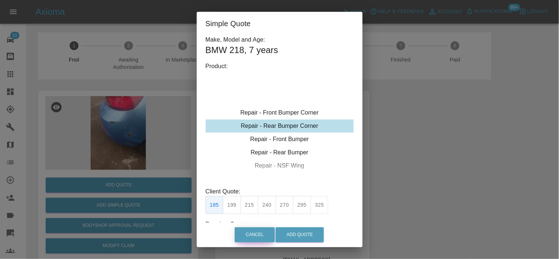
drag, startPoint x: 265, startPoint y: 209, endPoint x: 274, endPoint y: 241, distance: 32.8
click at [265, 209] on button "240" at bounding box center [267, 205] width 18 height 18
drag, startPoint x: 243, startPoint y: 209, endPoint x: 248, endPoint y: 209, distance: 4.5
click at [247, 209] on button "215" at bounding box center [250, 205] width 18 height 18
type input "135"
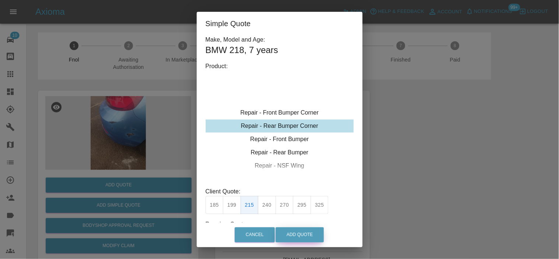
click at [294, 235] on button "Add Quote" at bounding box center [300, 234] width 48 height 15
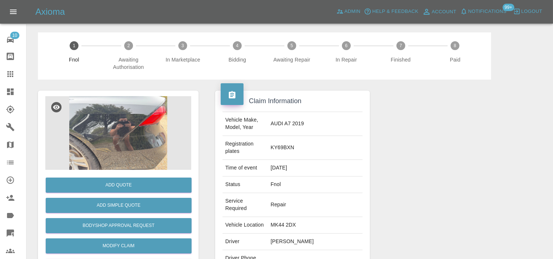
click at [135, 118] on img at bounding box center [118, 133] width 146 height 74
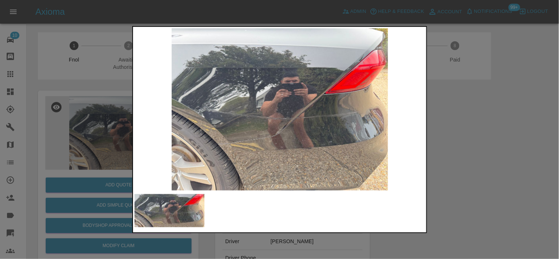
click at [244, 139] on img at bounding box center [280, 109] width 291 height 162
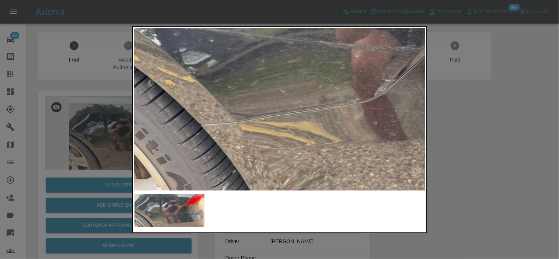
click at [267, 115] on img at bounding box center [386, 20] width 873 height 487
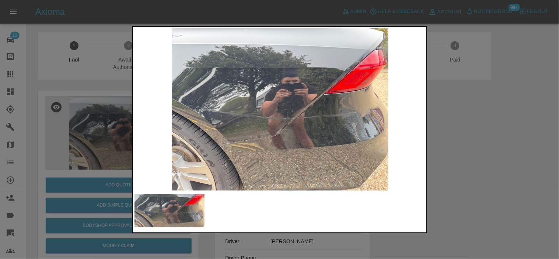
click at [211, 100] on img at bounding box center [280, 109] width 291 height 162
click at [248, 97] on img at bounding box center [280, 109] width 291 height 162
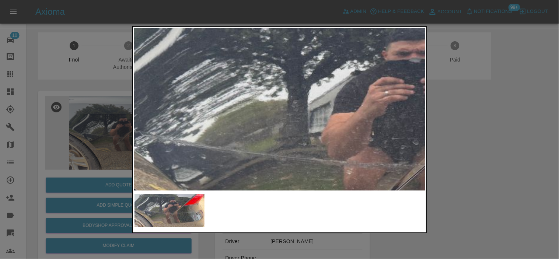
click at [269, 83] on img at bounding box center [379, 137] width 873 height 487
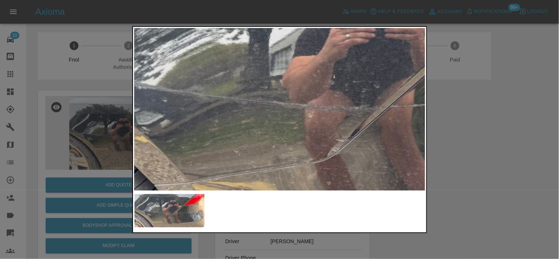
click at [174, 100] on img at bounding box center [339, 80] width 873 height 487
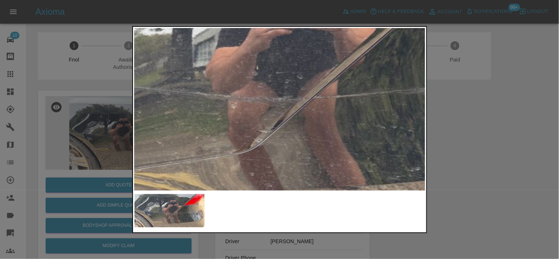
click at [247, 129] on img at bounding box center [263, 71] width 873 height 487
click at [278, 135] on img at bounding box center [262, 71] width 873 height 487
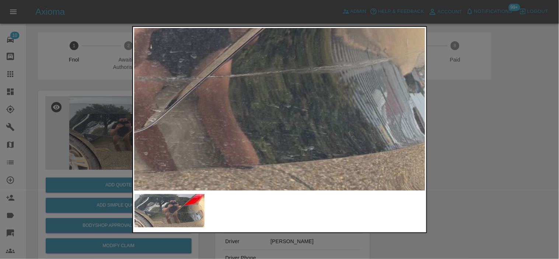
click at [297, 142] on img at bounding box center [156, 51] width 873 height 487
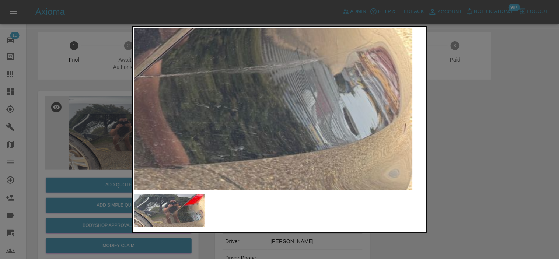
click at [332, 130] on img at bounding box center [86, 51] width 873 height 487
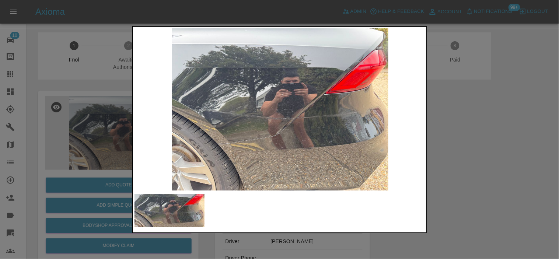
click at [296, 143] on img at bounding box center [280, 109] width 291 height 162
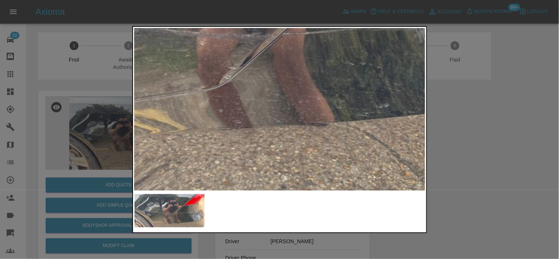
click at [281, 119] on img at bounding box center [231, 8] width 873 height 487
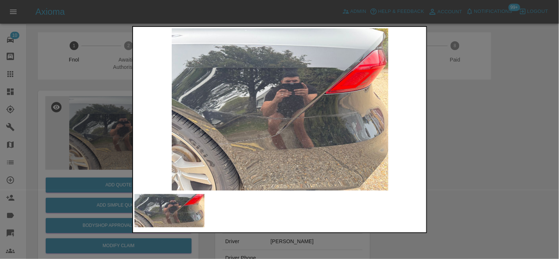
drag, startPoint x: 76, startPoint y: 133, endPoint x: 89, endPoint y: 164, distance: 34.0
click at [76, 137] on div at bounding box center [279, 129] width 559 height 259
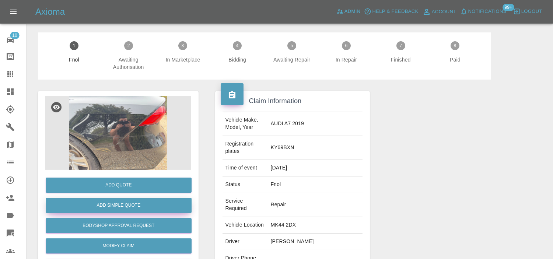
click at [117, 198] on button "Add Simple Quote" at bounding box center [119, 205] width 146 height 15
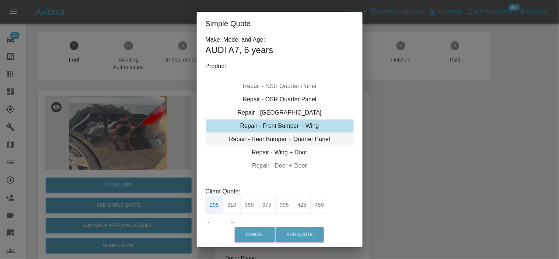
click at [270, 139] on div "Repair - Rear Bumper + Quarter Panel" at bounding box center [280, 139] width 148 height 13
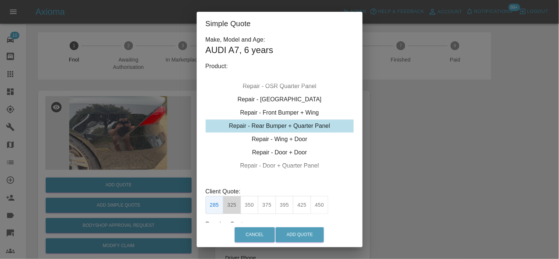
click at [233, 206] on button "325" at bounding box center [232, 205] width 18 height 18
type input "200"
click at [287, 232] on button "Add Quote" at bounding box center [300, 234] width 48 height 15
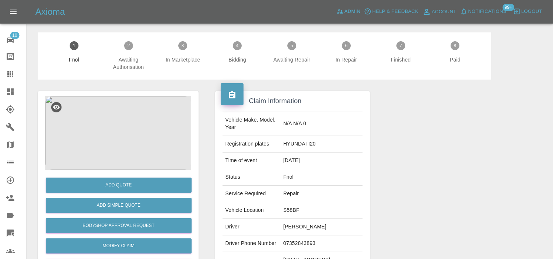
click at [110, 115] on img at bounding box center [118, 133] width 146 height 74
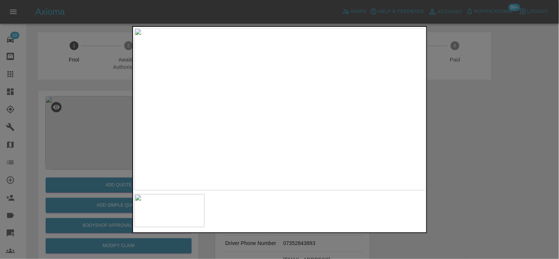
click at [256, 93] on img at bounding box center [280, 109] width 291 height 162
click at [285, 98] on img at bounding box center [349, 156] width 873 height 487
click at [286, 99] on img at bounding box center [349, 156] width 873 height 487
click at [227, 102] on img at bounding box center [280, 109] width 291 height 162
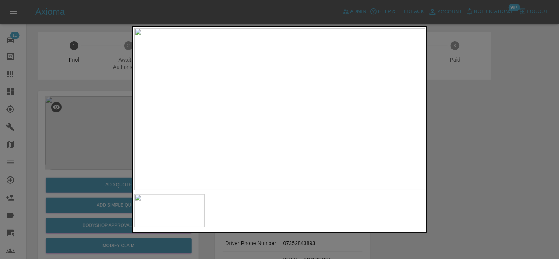
drag, startPoint x: 90, startPoint y: 94, endPoint x: 101, endPoint y: 115, distance: 24.1
click at [90, 94] on div at bounding box center [279, 129] width 559 height 259
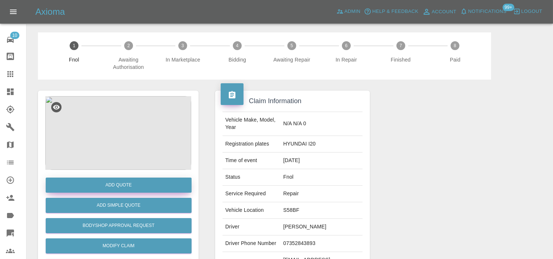
scroll to position [41, 0]
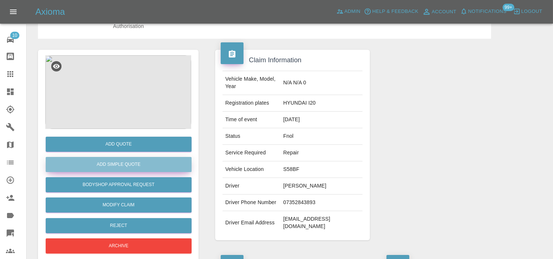
click at [128, 171] on button "Add Simple Quote" at bounding box center [119, 164] width 146 height 15
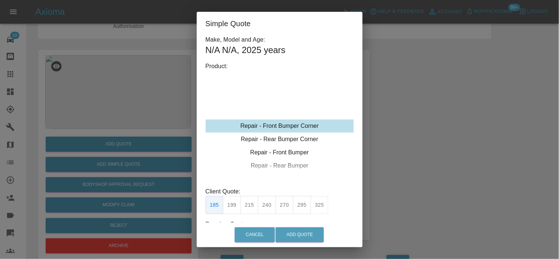
click at [278, 129] on div "Repair - Front Bumper Corner" at bounding box center [280, 125] width 148 height 13
click at [251, 207] on button "215" at bounding box center [250, 205] width 18 height 18
click at [230, 207] on button "199" at bounding box center [232, 205] width 18 height 18
type input "120"
click at [299, 233] on button "Add Quote" at bounding box center [300, 234] width 48 height 15
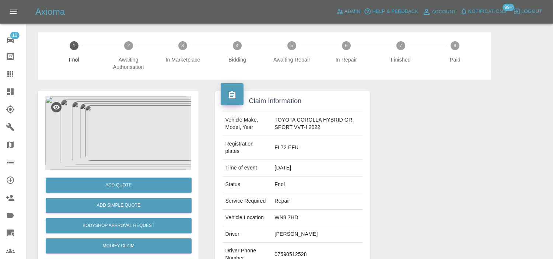
click at [111, 123] on img at bounding box center [118, 133] width 146 height 74
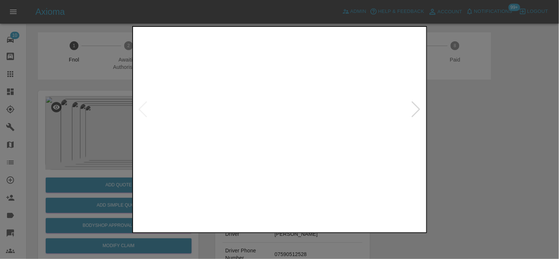
click at [285, 126] on img at bounding box center [280, 109] width 291 height 162
drag, startPoint x: 481, startPoint y: 130, endPoint x: 472, endPoint y: 130, distance: 8.1
click at [477, 130] on div at bounding box center [279, 129] width 559 height 259
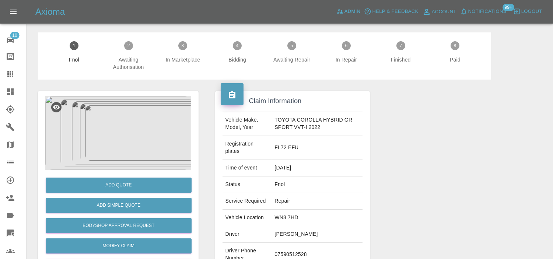
click at [97, 126] on img at bounding box center [118, 133] width 146 height 74
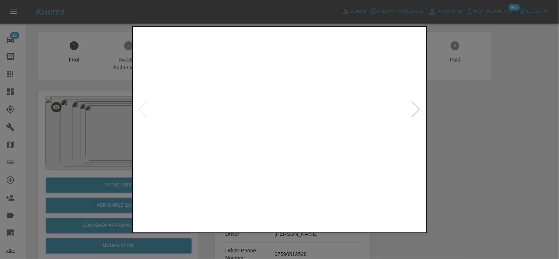
click at [304, 138] on img at bounding box center [280, 109] width 291 height 162
click at [302, 135] on img at bounding box center [207, 23] width 873 height 487
click at [287, 135] on img at bounding box center [280, 109] width 291 height 162
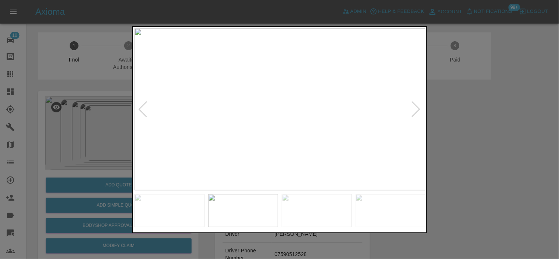
click at [289, 114] on img at bounding box center [280, 109] width 291 height 162
click at [289, 113] on img at bounding box center [280, 109] width 291 height 162
click at [289, 113] on img at bounding box center [252, 96] width 873 height 487
click at [275, 119] on img at bounding box center [280, 109] width 291 height 162
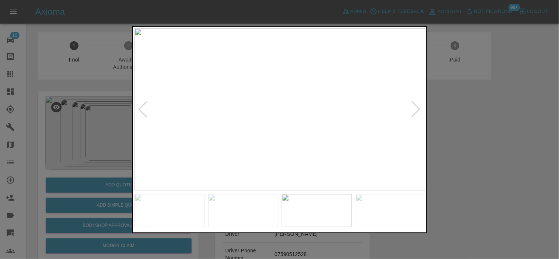
click at [272, 111] on img at bounding box center [280, 109] width 291 height 162
click at [272, 111] on img at bounding box center [303, 103] width 873 height 487
click at [267, 116] on img at bounding box center [280, 109] width 291 height 162
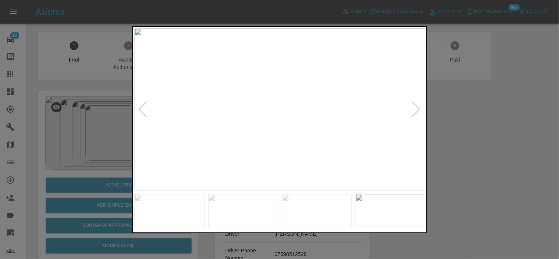
click at [252, 112] on img at bounding box center [280, 109] width 291 height 162
click at [236, 112] on img at bounding box center [280, 109] width 291 height 162
click at [347, 79] on img at bounding box center [280, 109] width 291 height 162
click at [351, 110] on img at bounding box center [108, 204] width 873 height 487
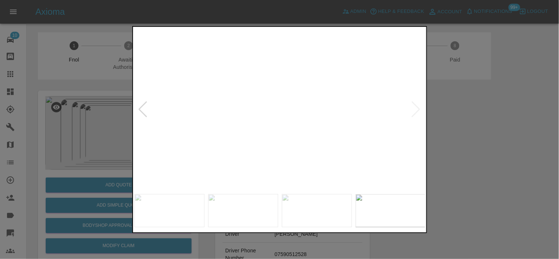
click at [338, 113] on img at bounding box center [147, 205] width 873 height 487
click at [326, 116] on img at bounding box center [280, 109] width 291 height 162
click at [262, 115] on img at bounding box center [280, 109] width 291 height 162
click at [275, 111] on img at bounding box center [280, 109] width 291 height 162
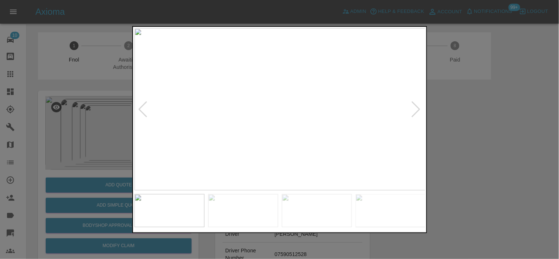
click at [263, 108] on img at bounding box center [280, 109] width 291 height 162
click at [264, 108] on img at bounding box center [327, 112] width 873 height 487
click at [264, 108] on img at bounding box center [324, 112] width 873 height 487
click at [300, 116] on img at bounding box center [280, 109] width 291 height 162
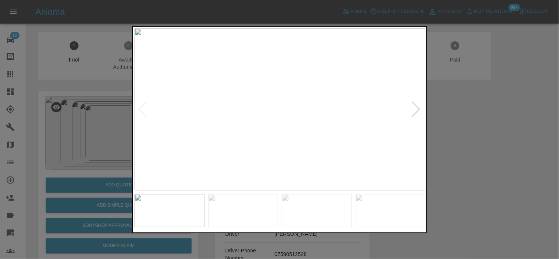
click at [268, 112] on img at bounding box center [280, 109] width 291 height 162
click at [268, 111] on img at bounding box center [314, 101] width 873 height 487
click at [229, 141] on img at bounding box center [280, 109] width 291 height 162
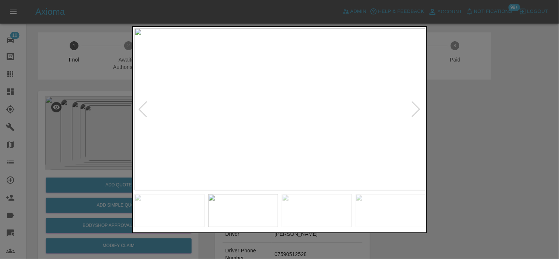
click at [264, 121] on img at bounding box center [280, 109] width 291 height 162
click at [263, 121] on img at bounding box center [326, 74] width 873 height 487
click at [263, 121] on img at bounding box center [280, 109] width 291 height 162
click at [296, 120] on img at bounding box center [327, 74] width 873 height 487
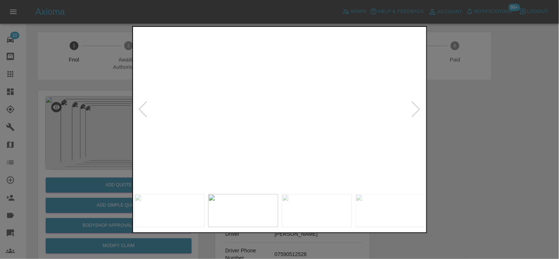
click at [253, 112] on img at bounding box center [526, 76] width 873 height 487
click at [276, 117] on img at bounding box center [280, 109] width 291 height 162
click at [255, 116] on img at bounding box center [280, 109] width 291 height 162
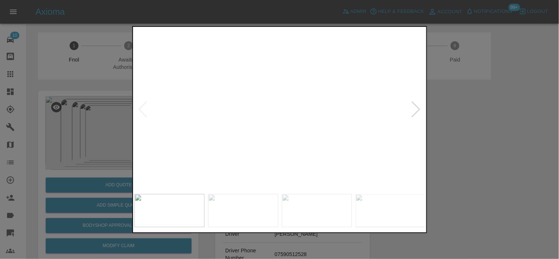
click at [255, 116] on img at bounding box center [353, 88] width 873 height 487
click at [296, 124] on img at bounding box center [280, 109] width 291 height 162
click at [92, 120] on div at bounding box center [279, 129] width 559 height 259
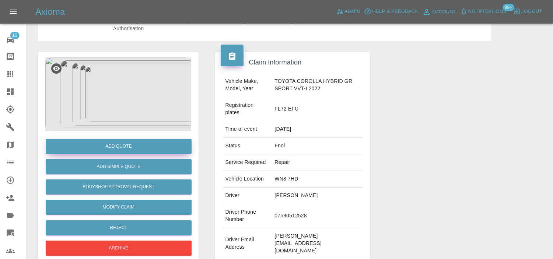
scroll to position [82, 0]
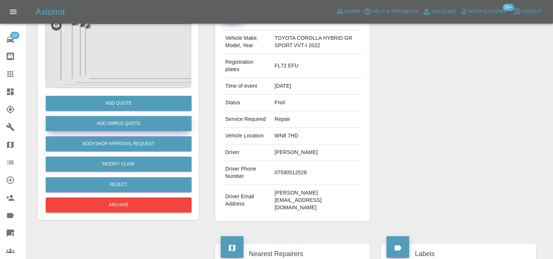
click at [134, 122] on button "Add Simple Quote" at bounding box center [119, 123] width 146 height 15
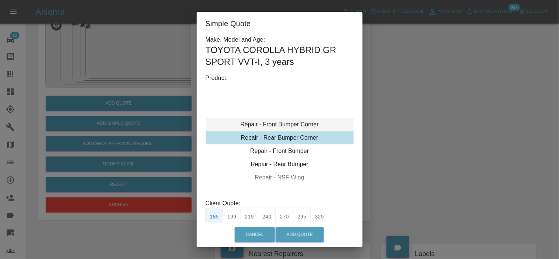
click at [273, 120] on div "Repair - Front Bumper Corner" at bounding box center [280, 124] width 148 height 13
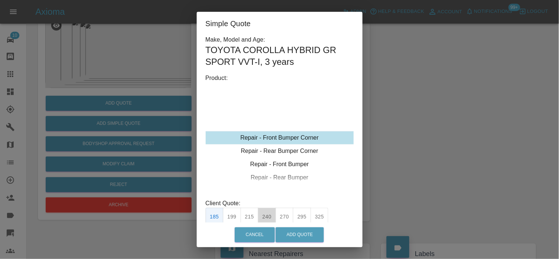
click at [266, 219] on button "240" at bounding box center [267, 217] width 18 height 18
type input "150"
click at [297, 242] on button "Add Quote" at bounding box center [300, 234] width 48 height 15
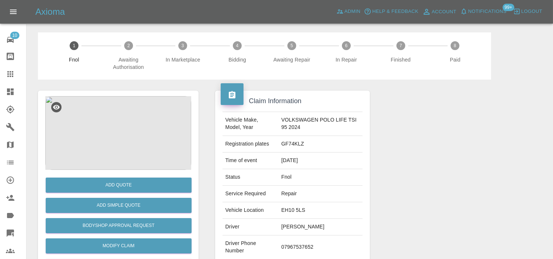
click at [129, 122] on img at bounding box center [118, 133] width 146 height 74
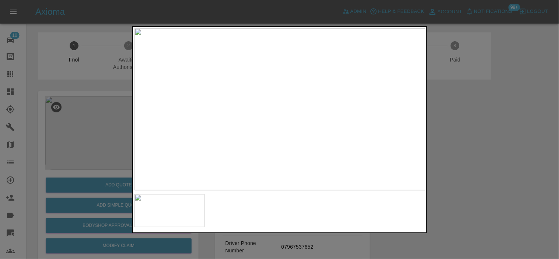
click at [273, 98] on img at bounding box center [280, 109] width 291 height 162
click at [207, 149] on img at bounding box center [244, 185] width 873 height 487
click at [274, 49] on img at bounding box center [255, 215] width 873 height 487
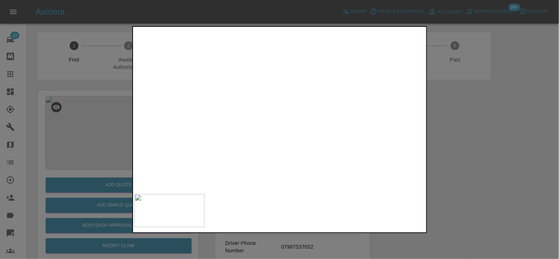
click at [283, 89] on img at bounding box center [236, 124] width 873 height 487
drag, startPoint x: 116, startPoint y: 156, endPoint x: 114, endPoint y: 161, distance: 5.7
click at [116, 157] on div at bounding box center [279, 129] width 559 height 259
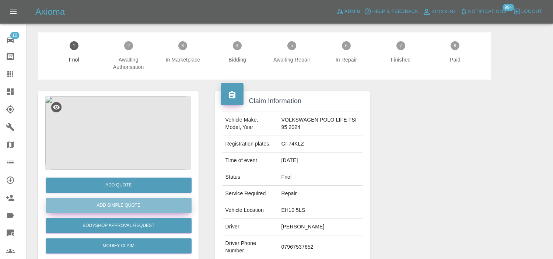
click at [114, 203] on button "Add Simple Quote" at bounding box center [119, 205] width 146 height 15
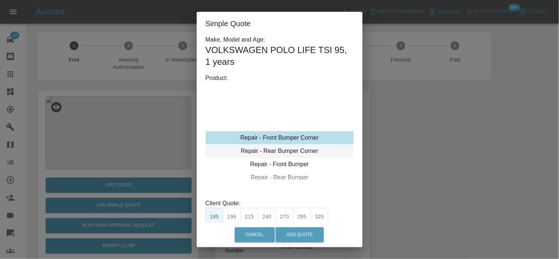
click at [272, 150] on div "Repair - Rear Bumper Corner" at bounding box center [280, 150] width 148 height 13
click at [255, 215] on button "215" at bounding box center [250, 217] width 18 height 18
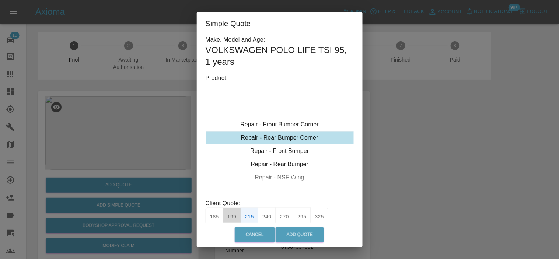
click at [229, 218] on button "199" at bounding box center [232, 217] width 18 height 18
type input "120"
click at [306, 236] on button "Add Quote" at bounding box center [300, 234] width 48 height 15
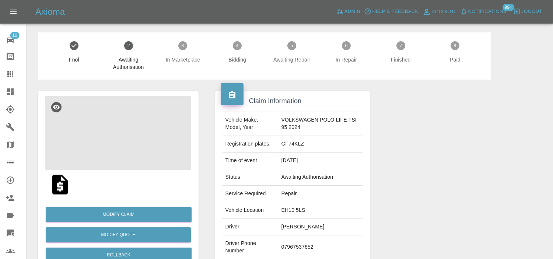
click at [122, 121] on img at bounding box center [118, 133] width 146 height 74
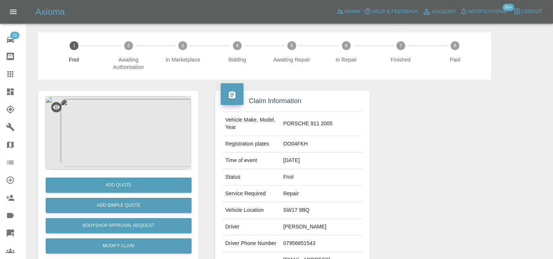
click at [142, 148] on img at bounding box center [118, 133] width 146 height 74
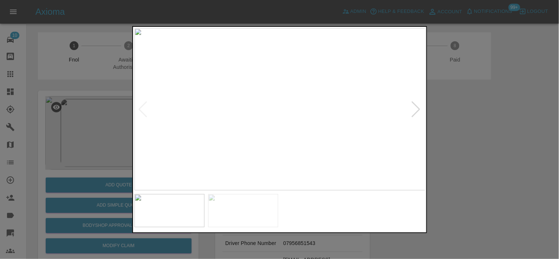
click at [266, 131] on img at bounding box center [280, 109] width 291 height 162
click at [267, 131] on img at bounding box center [280, 109] width 291 height 162
click at [274, 131] on img at bounding box center [317, 44] width 873 height 487
click at [258, 144] on img at bounding box center [280, 109] width 291 height 162
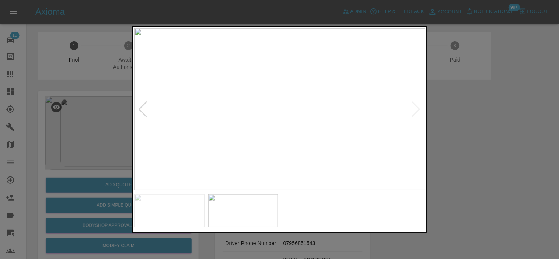
click at [237, 133] on img at bounding box center [280, 109] width 291 height 162
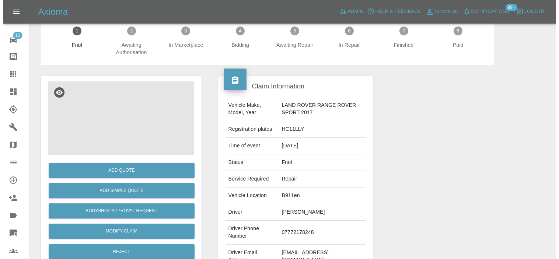
scroll to position [14, 0]
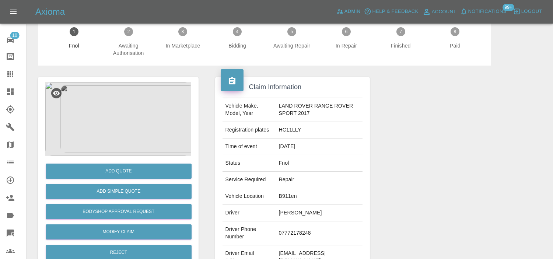
click at [130, 113] on img at bounding box center [118, 119] width 146 height 74
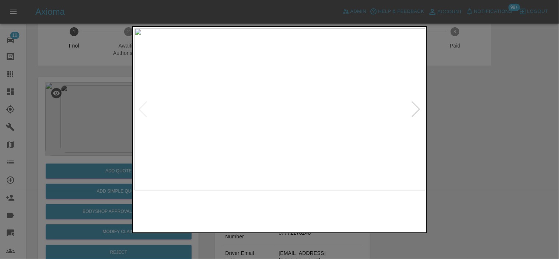
click at [291, 100] on img at bounding box center [280, 109] width 291 height 162
click at [291, 100] on img at bounding box center [244, 136] width 873 height 487
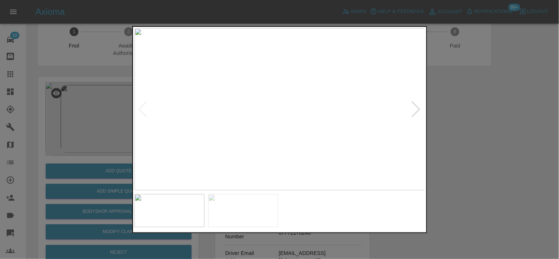
click at [260, 107] on img at bounding box center [280, 109] width 291 height 162
click at [288, 100] on img at bounding box center [280, 109] width 291 height 162
click at [288, 100] on img at bounding box center [254, 136] width 873 height 487
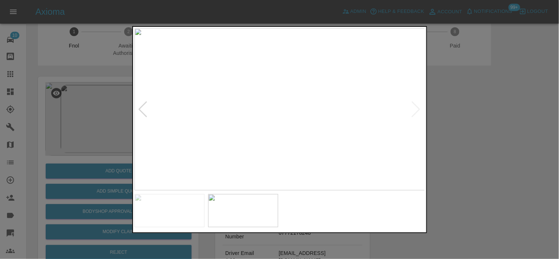
click at [218, 108] on img at bounding box center [280, 109] width 291 height 162
click at [333, 99] on img at bounding box center [280, 109] width 291 height 162
click at [268, 89] on img at bounding box center [280, 109] width 291 height 162
click at [269, 94] on img at bounding box center [314, 169] width 873 height 487
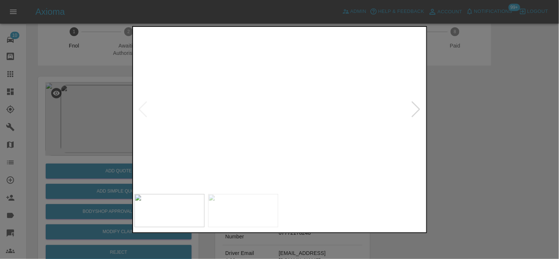
click at [261, 97] on img at bounding box center [314, 169] width 873 height 487
click at [124, 145] on div at bounding box center [279, 129] width 559 height 259
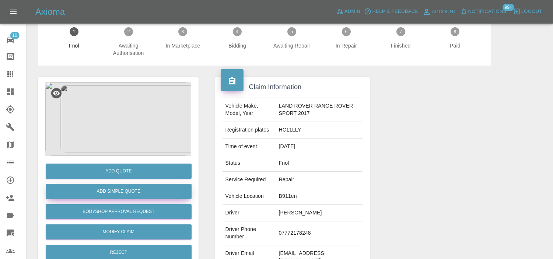
click at [111, 193] on button "Add Simple Quote" at bounding box center [119, 191] width 146 height 15
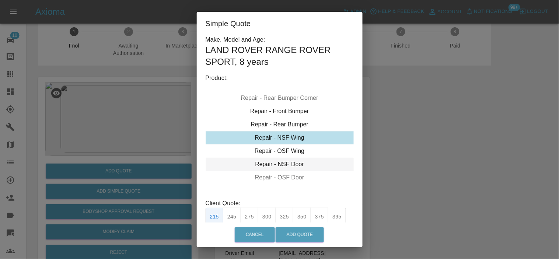
click at [267, 161] on div "Repair - NSF Door" at bounding box center [280, 164] width 148 height 13
click at [255, 220] on button "275" at bounding box center [250, 217] width 18 height 18
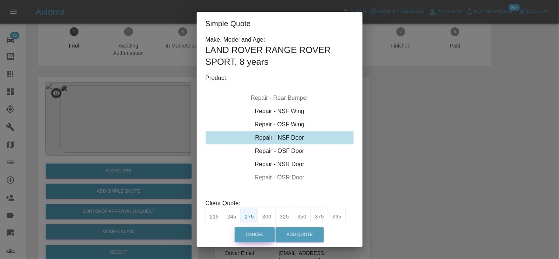
click at [266, 216] on button "300" at bounding box center [267, 217] width 18 height 18
type input "190"
click at [305, 237] on button "Add Quote" at bounding box center [300, 234] width 48 height 15
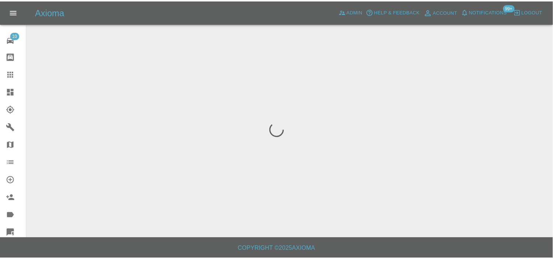
scroll to position [0, 0]
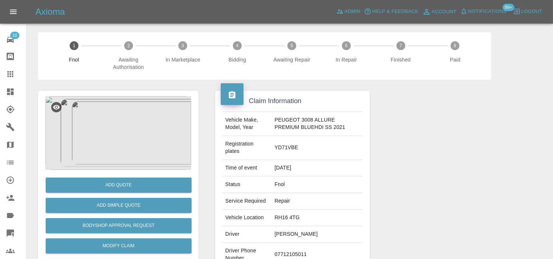
click at [135, 126] on img at bounding box center [118, 133] width 146 height 74
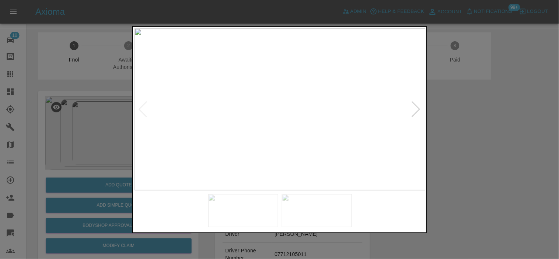
click at [262, 129] on img at bounding box center [280, 109] width 291 height 162
click at [260, 127] on img at bounding box center [280, 109] width 291 height 162
click at [244, 118] on img at bounding box center [280, 109] width 291 height 162
click at [255, 106] on img at bounding box center [280, 109] width 291 height 162
click at [279, 94] on img at bounding box center [280, 109] width 291 height 162
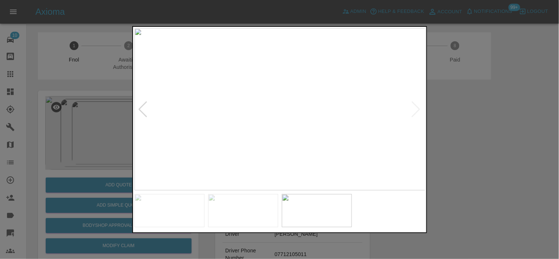
click at [279, 94] on img at bounding box center [280, 109] width 291 height 162
click at [286, 147] on img at bounding box center [281, 154] width 873 height 487
drag, startPoint x: 119, startPoint y: 116, endPoint x: 114, endPoint y: 122, distance: 7.3
click at [116, 119] on div at bounding box center [279, 129] width 559 height 259
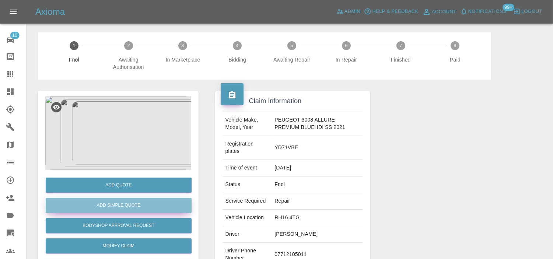
click at [124, 203] on button "Add Simple Quote" at bounding box center [119, 205] width 146 height 15
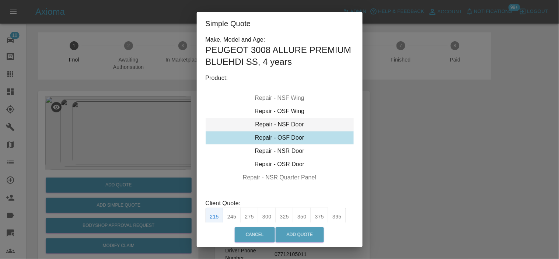
click at [276, 127] on div "Repair - NSF Door" at bounding box center [280, 124] width 148 height 13
click at [267, 215] on button "300" at bounding box center [267, 217] width 18 height 18
type input "190"
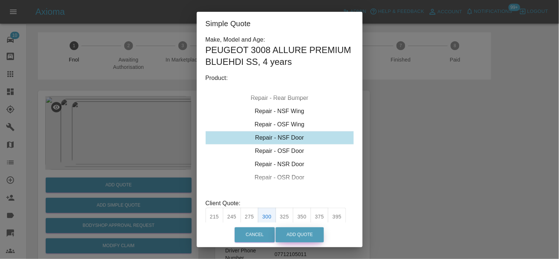
click at [299, 236] on button "Add Quote" at bounding box center [300, 234] width 48 height 15
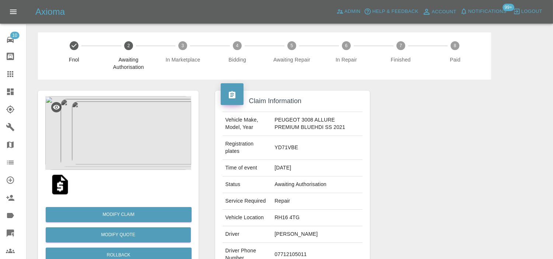
click at [134, 137] on img at bounding box center [118, 133] width 146 height 74
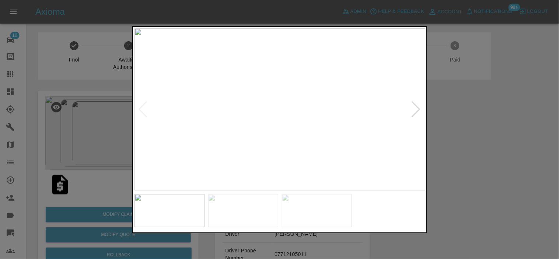
click at [261, 120] on img at bounding box center [280, 109] width 291 height 162
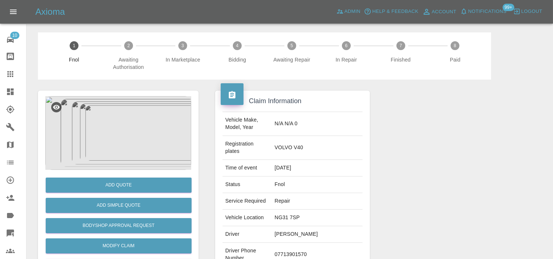
click at [111, 108] on img at bounding box center [118, 133] width 146 height 74
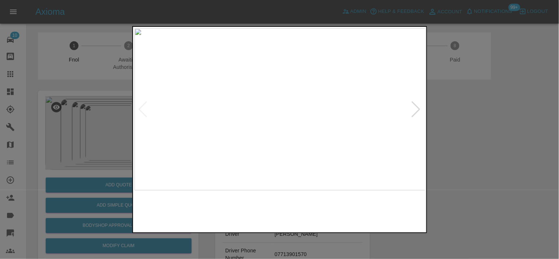
click at [254, 140] on img at bounding box center [280, 109] width 291 height 162
click at [375, 116] on img at bounding box center [280, 109] width 291 height 162
click at [214, 89] on img at bounding box center [280, 109] width 291 height 162
click at [323, 135] on img at bounding box center [262, 109] width 291 height 162
click at [275, 112] on img at bounding box center [280, 109] width 291 height 162
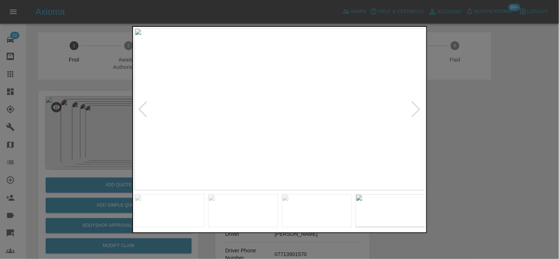
click at [297, 112] on img at bounding box center [280, 109] width 291 height 162
click at [251, 109] on img at bounding box center [280, 109] width 291 height 162
click at [100, 104] on div at bounding box center [279, 129] width 559 height 259
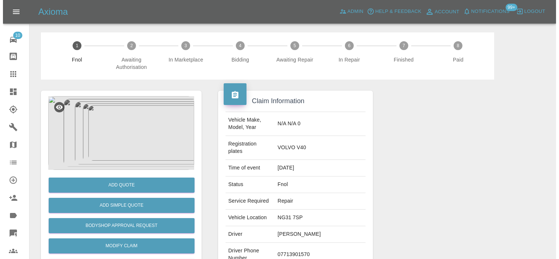
scroll to position [82, 0]
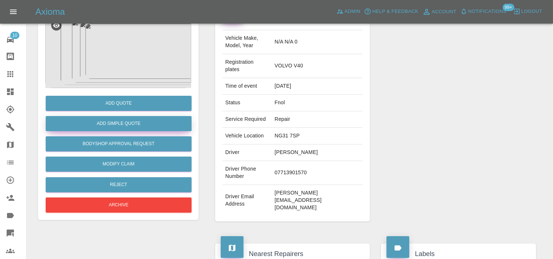
click at [131, 123] on button "Add Simple Quote" at bounding box center [119, 123] width 146 height 15
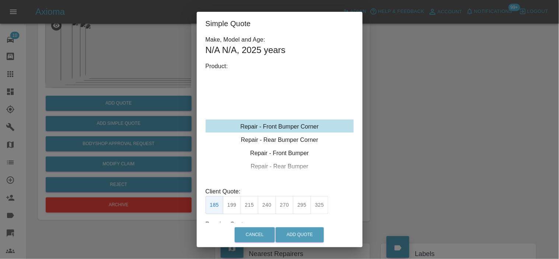
click at [293, 125] on div "Repair - Front Bumper Corner" at bounding box center [280, 126] width 148 height 13
click at [254, 207] on button "215" at bounding box center [250, 205] width 18 height 18
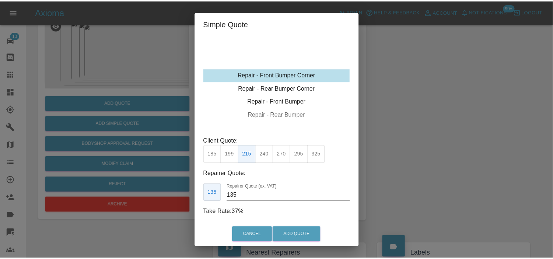
scroll to position [52, 0]
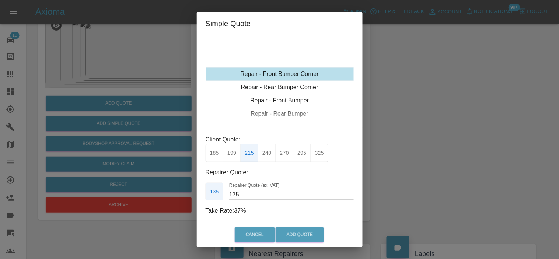
drag, startPoint x: 248, startPoint y: 196, endPoint x: 133, endPoint y: 178, distance: 116.0
click at [163, 188] on div "Simple Quote Make, Model and Age: N/A N/A , 2025 years Product: Repair - Front …" at bounding box center [279, 129] width 559 height 259
type input "125"
drag, startPoint x: 300, startPoint y: 234, endPoint x: 304, endPoint y: 245, distance: 11.9
click at [297, 234] on button "Add Quote" at bounding box center [300, 234] width 48 height 15
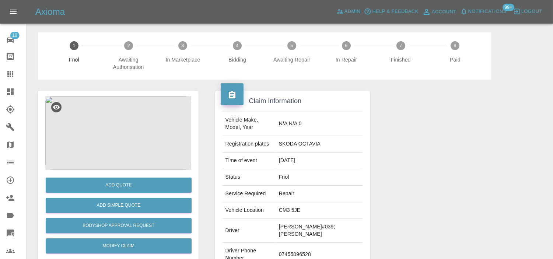
click at [139, 113] on img at bounding box center [118, 133] width 146 height 74
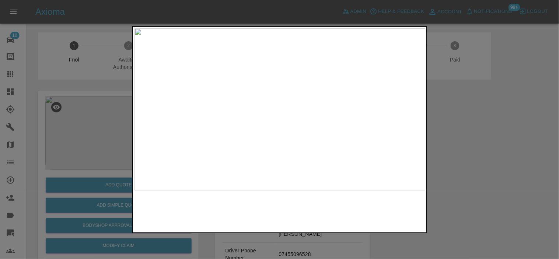
click at [244, 142] on img at bounding box center [280, 109] width 291 height 162
click at [177, 111] on img at bounding box center [280, 109] width 291 height 162
click at [117, 107] on div at bounding box center [279, 129] width 559 height 259
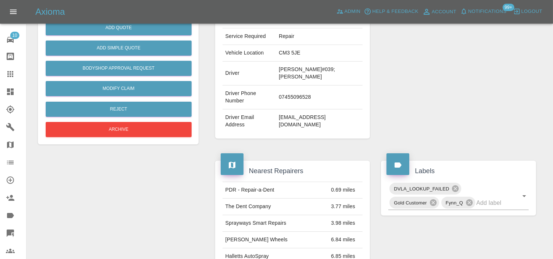
scroll to position [82, 0]
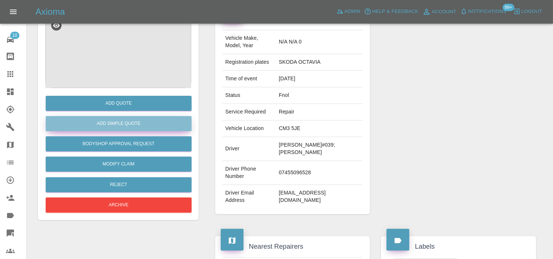
click at [126, 119] on button "Add Simple Quote" at bounding box center [119, 123] width 146 height 15
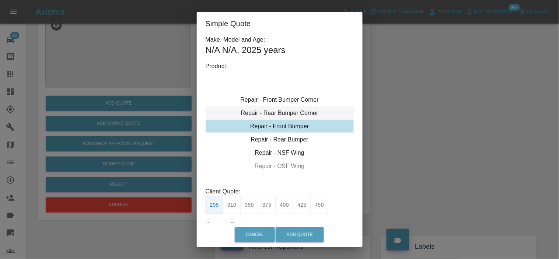
click at [283, 112] on div "Repair - Rear Bumper Corner" at bounding box center [280, 112] width 148 height 13
drag, startPoint x: 293, startPoint y: 119, endPoint x: 291, endPoint y: 114, distance: 5.5
click at [293, 119] on div "Repair - Rear Bumper Corner" at bounding box center [280, 112] width 148 height 13
click at [290, 113] on div "Repair - Rear Bumper Corner" at bounding box center [280, 112] width 148 height 13
click at [231, 201] on button "199" at bounding box center [232, 205] width 18 height 18
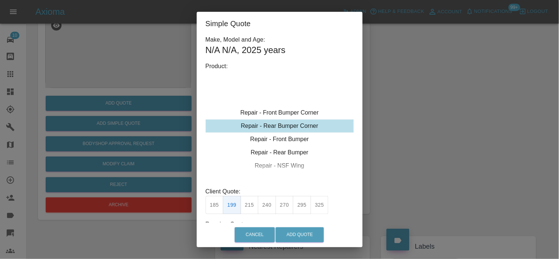
click at [250, 207] on button "215" at bounding box center [250, 205] width 18 height 18
type input "135"
click at [296, 231] on button "Add Quote" at bounding box center [300, 234] width 48 height 15
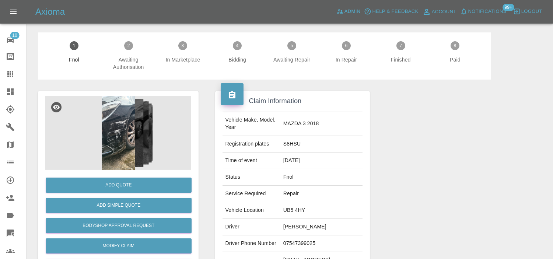
click at [151, 99] on img at bounding box center [118, 133] width 146 height 74
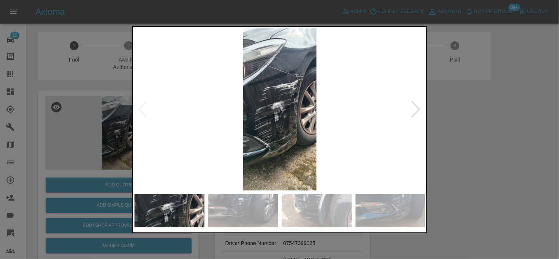
click at [279, 97] on img at bounding box center [280, 109] width 291 height 162
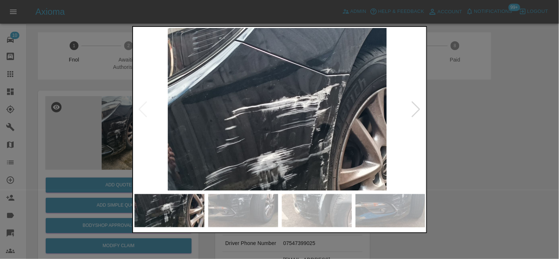
click at [288, 122] on img at bounding box center [276, 174] width 873 height 487
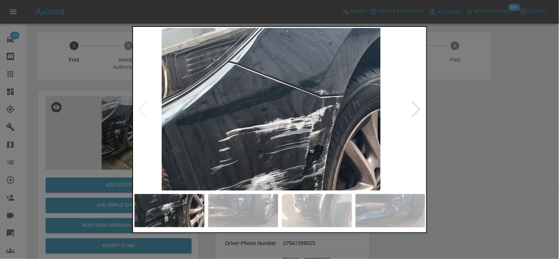
click at [288, 119] on img at bounding box center [270, 195] width 873 height 487
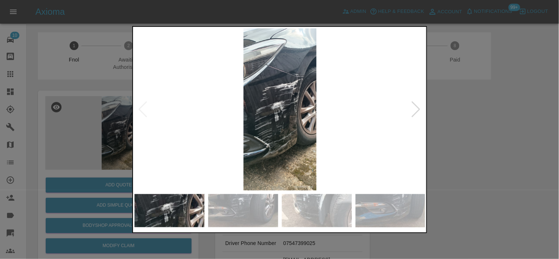
click at [276, 105] on img at bounding box center [280, 109] width 291 height 162
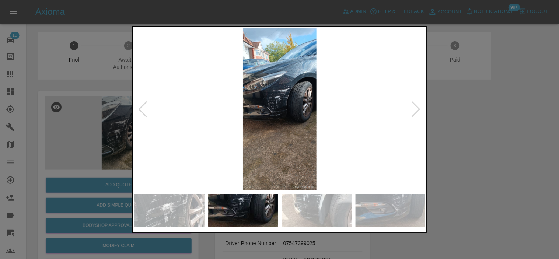
click at [241, 91] on img at bounding box center [280, 109] width 291 height 162
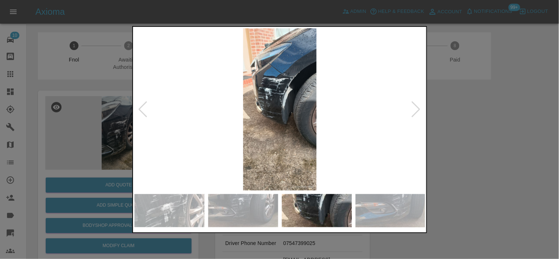
click at [231, 96] on img at bounding box center [280, 109] width 291 height 162
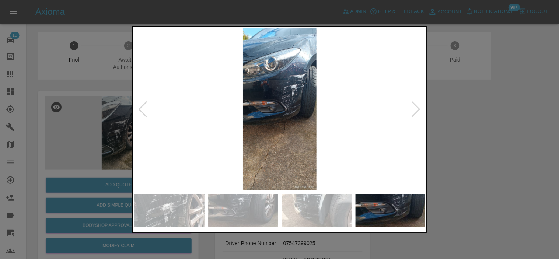
click at [295, 79] on img at bounding box center [280, 109] width 291 height 162
click at [296, 80] on img at bounding box center [280, 109] width 291 height 162
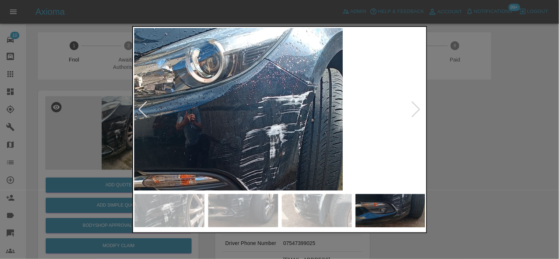
click at [291, 93] on img at bounding box center [233, 198] width 873 height 487
click at [301, 94] on img at bounding box center [233, 197] width 873 height 487
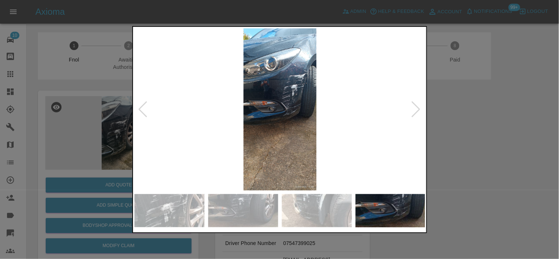
click at [231, 97] on img at bounding box center [280, 109] width 291 height 162
click at [275, 100] on img at bounding box center [280, 109] width 291 height 162
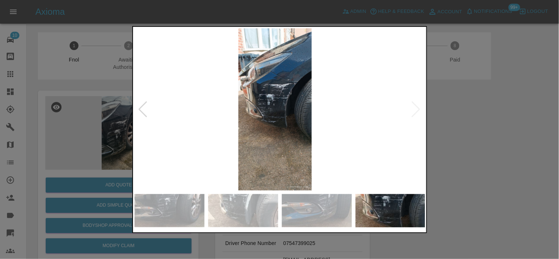
click at [234, 95] on img at bounding box center [275, 109] width 291 height 162
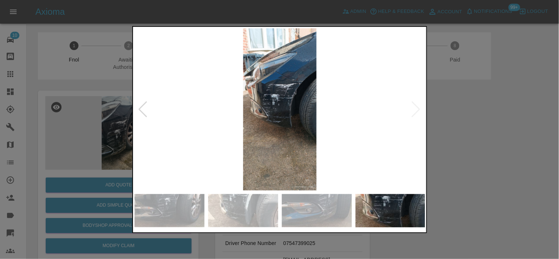
click at [288, 100] on img at bounding box center [280, 109] width 291 height 162
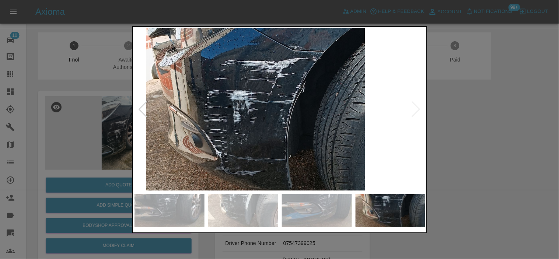
click at [285, 101] on img at bounding box center [255, 136] width 873 height 487
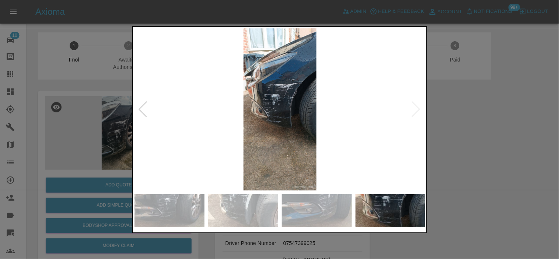
click at [286, 102] on img at bounding box center [280, 109] width 291 height 162
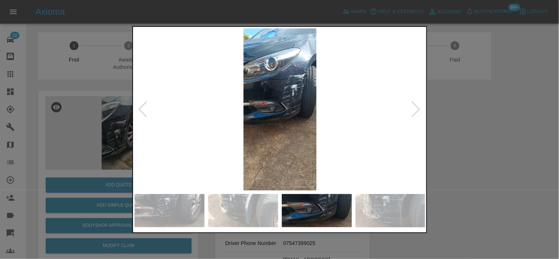
click at [273, 104] on img at bounding box center [280, 109] width 291 height 162
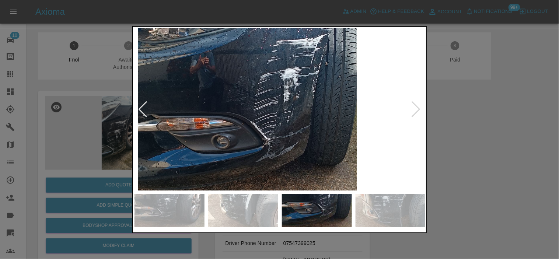
click at [226, 121] on img at bounding box center [247, 142] width 873 height 487
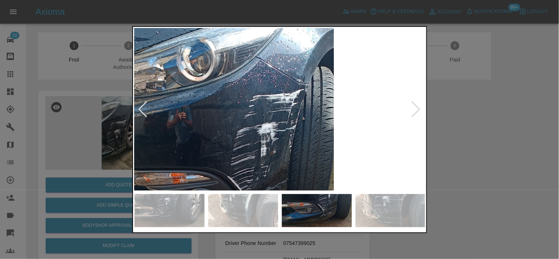
click at [245, 143] on img at bounding box center [224, 197] width 873 height 487
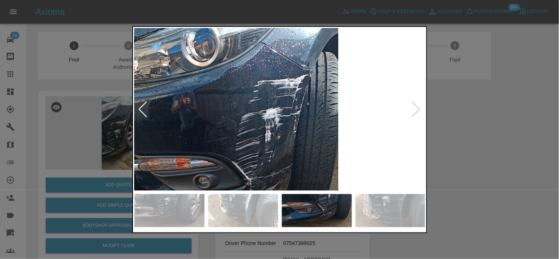
click at [249, 121] on img at bounding box center [228, 182] width 873 height 487
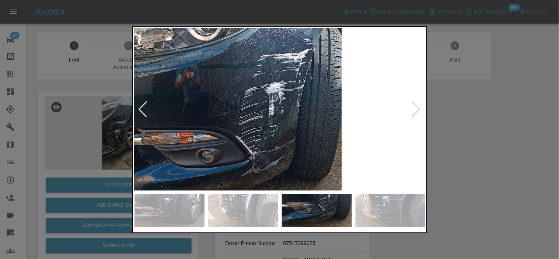
click at [244, 97] on img at bounding box center [231, 156] width 873 height 487
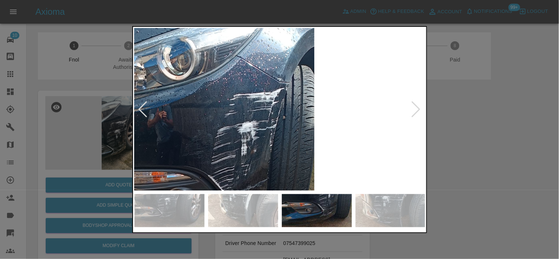
click at [285, 106] on img at bounding box center [204, 195] width 873 height 487
click at [99, 155] on div at bounding box center [279, 129] width 559 height 259
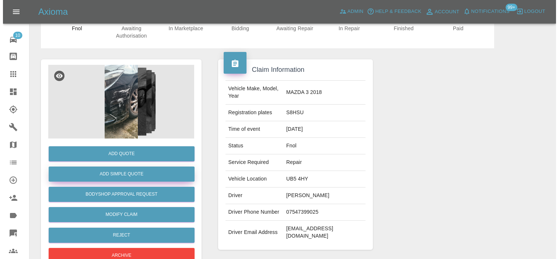
scroll to position [82, 0]
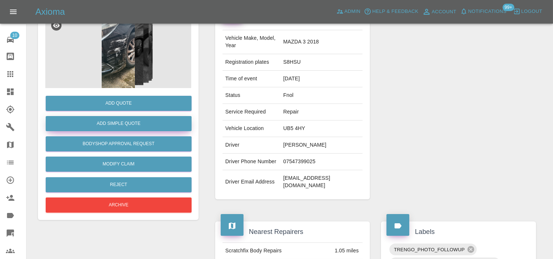
click at [128, 126] on button "Add Simple Quote" at bounding box center [119, 123] width 146 height 15
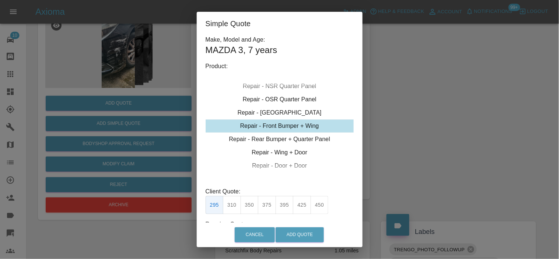
click at [267, 124] on div "Repair - Front Bumper + Wing" at bounding box center [280, 125] width 148 height 13
click at [255, 209] on button "350" at bounding box center [250, 205] width 18 height 18
type input "210"
click at [297, 237] on button "Add Quote" at bounding box center [300, 234] width 48 height 15
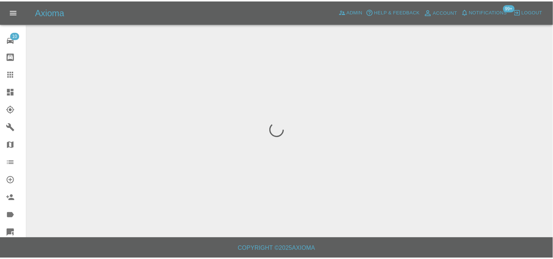
scroll to position [0, 0]
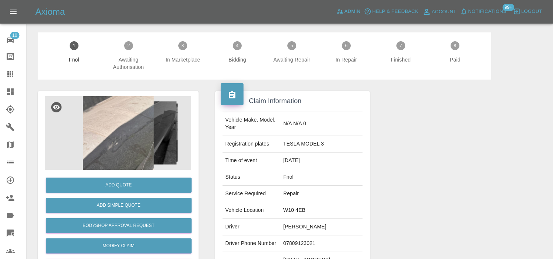
click at [116, 138] on img at bounding box center [118, 133] width 146 height 74
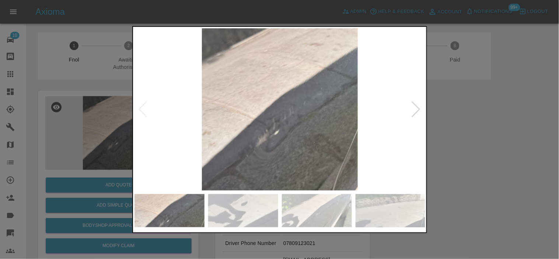
click at [292, 144] on img at bounding box center [280, 109] width 291 height 162
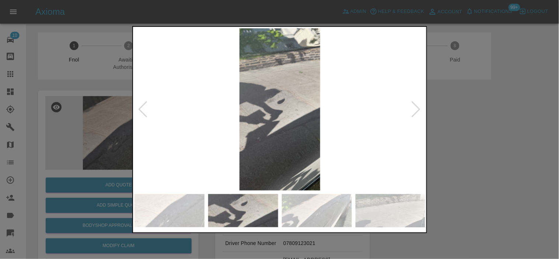
click at [251, 142] on img at bounding box center [280, 109] width 291 height 162
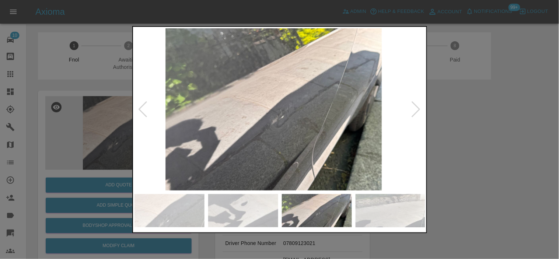
click at [235, 135] on img at bounding box center [273, 109] width 291 height 162
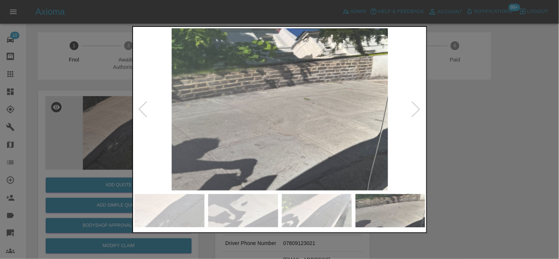
click at [241, 136] on img at bounding box center [280, 109] width 291 height 162
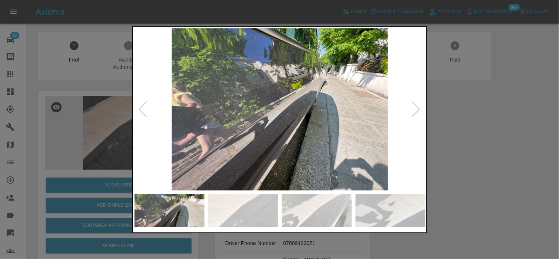
click at [179, 136] on img at bounding box center [280, 109] width 291 height 162
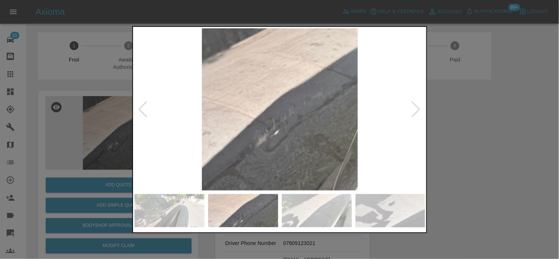
click at [223, 127] on img at bounding box center [280, 109] width 291 height 162
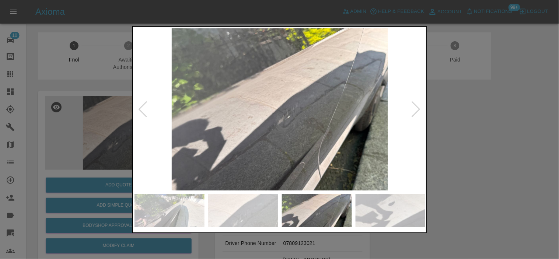
click at [185, 136] on img at bounding box center [280, 109] width 291 height 162
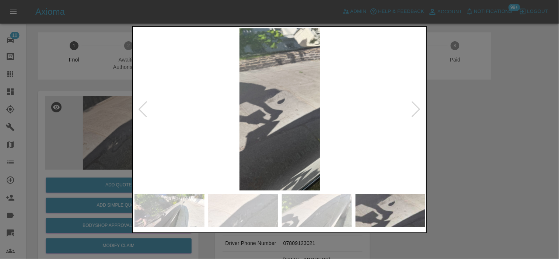
click at [201, 128] on img at bounding box center [280, 109] width 291 height 162
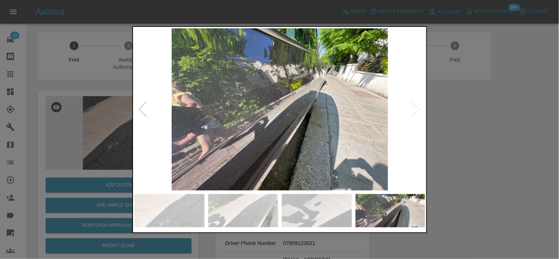
click at [252, 141] on img at bounding box center [280, 109] width 291 height 162
click at [268, 139] on img at bounding box center [280, 109] width 291 height 162
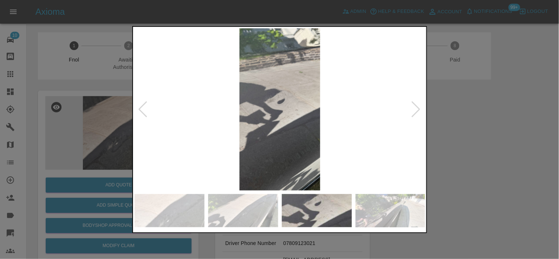
click at [43, 95] on div at bounding box center [279, 129] width 559 height 259
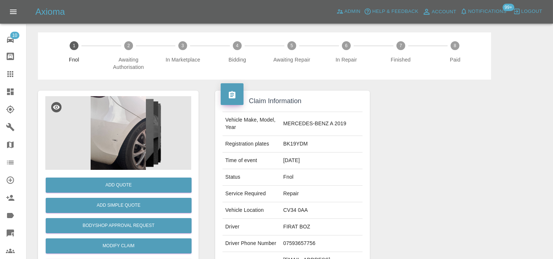
click at [128, 147] on img at bounding box center [118, 133] width 146 height 74
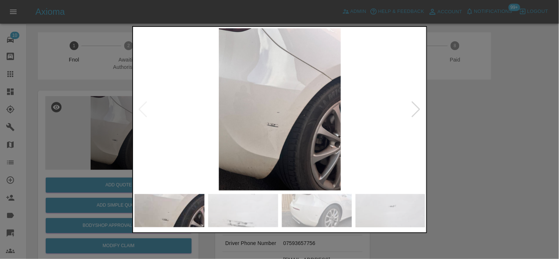
click at [277, 132] on img at bounding box center [280, 109] width 291 height 162
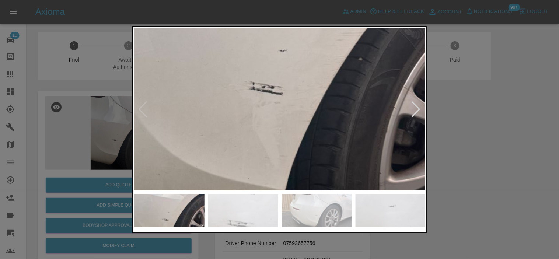
click at [277, 132] on img at bounding box center [287, 41] width 873 height 487
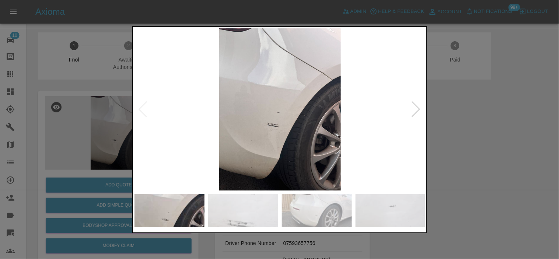
click at [282, 129] on img at bounding box center [280, 109] width 291 height 162
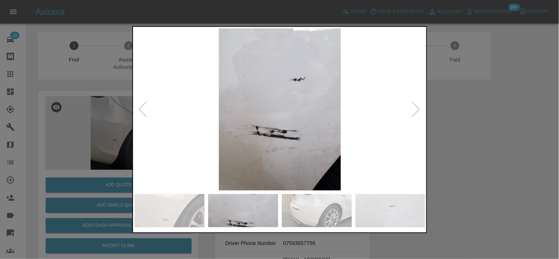
click at [281, 124] on img at bounding box center [280, 109] width 291 height 162
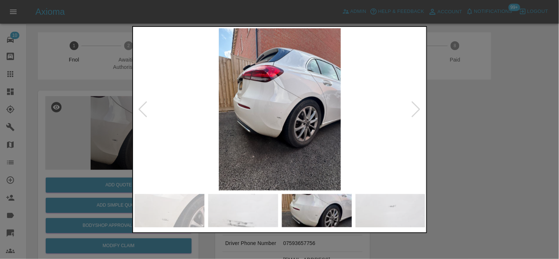
click at [285, 119] on img at bounding box center [280, 109] width 291 height 162
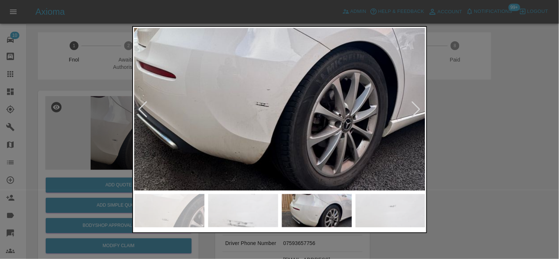
click at [284, 121] on img at bounding box center [263, 79] width 873 height 487
click at [98, 143] on div at bounding box center [279, 129] width 559 height 259
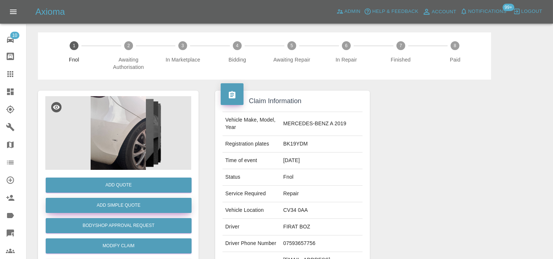
click at [127, 199] on button "Add Simple Quote" at bounding box center [119, 205] width 146 height 15
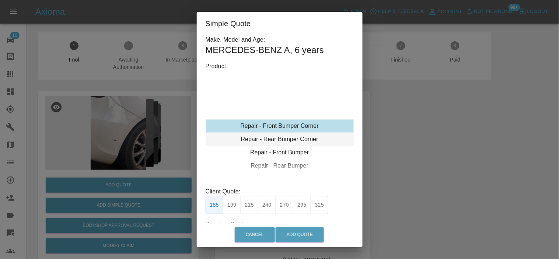
click at [280, 141] on div "Repair - Rear Bumper Corner" at bounding box center [280, 139] width 148 height 13
click at [282, 132] on div "Repair - Front Bumper Corner" at bounding box center [280, 125] width 148 height 13
click at [283, 136] on div "Repair - Rear Bumper Corner" at bounding box center [280, 139] width 148 height 13
click at [282, 139] on div "Repair - Rear Bumper Corner" at bounding box center [280, 139] width 148 height 13
click at [234, 209] on button "199" at bounding box center [232, 205] width 18 height 18
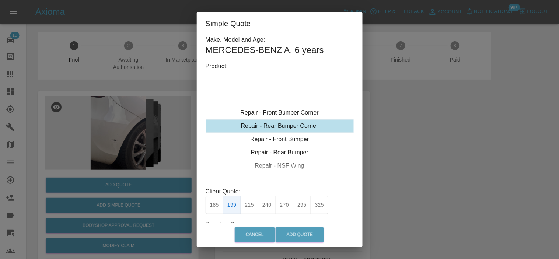
click at [256, 206] on button "215" at bounding box center [250, 205] width 18 height 18
click at [234, 207] on button "199" at bounding box center [232, 205] width 18 height 18
type input "120"
click at [283, 231] on button "Add Quote" at bounding box center [300, 234] width 48 height 15
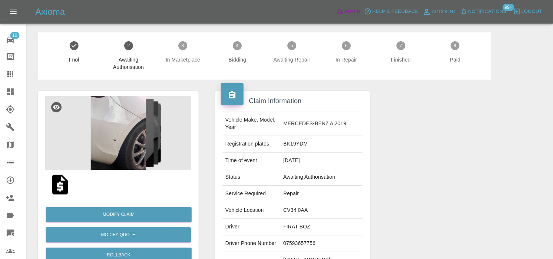
drag, startPoint x: 343, startPoint y: 14, endPoint x: 351, endPoint y: 0, distance: 15.9
click at [343, 15] on icon at bounding box center [339, 11] width 7 height 7
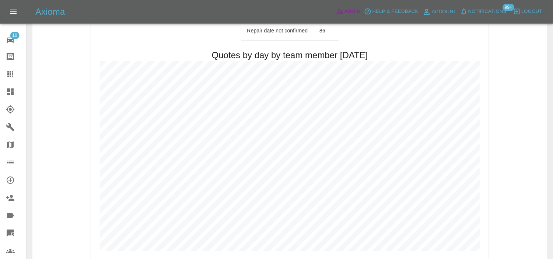
scroll to position [327, 0]
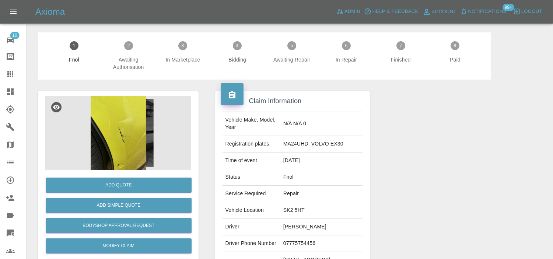
click at [137, 116] on img at bounding box center [118, 133] width 146 height 74
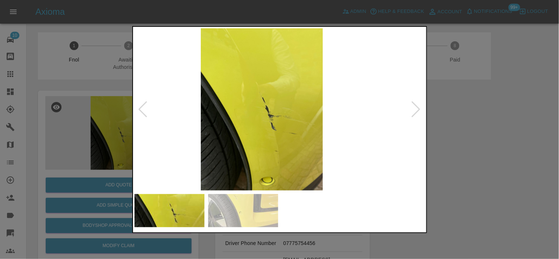
click at [278, 137] on img at bounding box center [261, 109] width 291 height 162
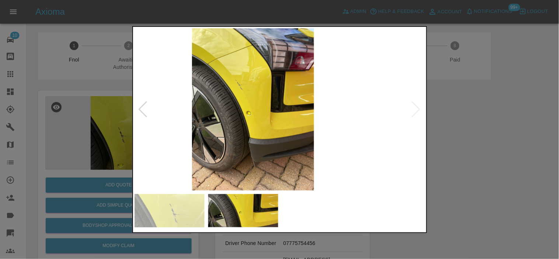
click at [256, 131] on img at bounding box center [253, 109] width 291 height 162
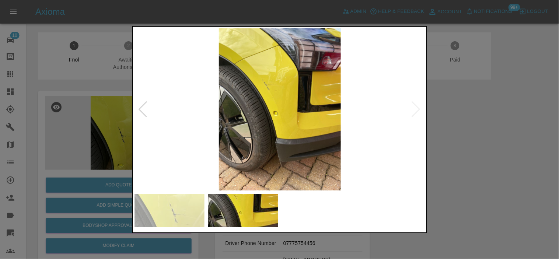
click at [281, 96] on img at bounding box center [280, 109] width 291 height 162
click at [280, 96] on img at bounding box center [280, 109] width 291 height 162
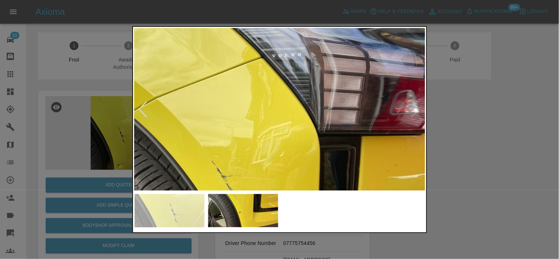
click at [281, 175] on img at bounding box center [263, 250] width 873 height 487
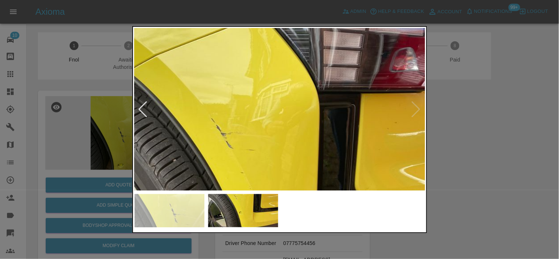
click at [283, 132] on img at bounding box center [263, 207] width 873 height 487
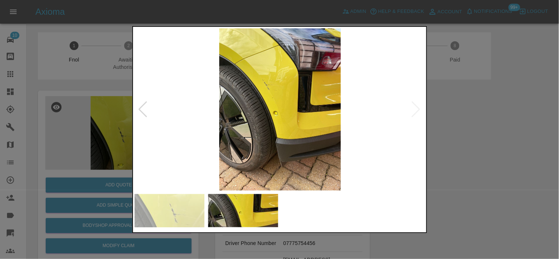
click at [297, 149] on img at bounding box center [280, 109] width 291 height 162
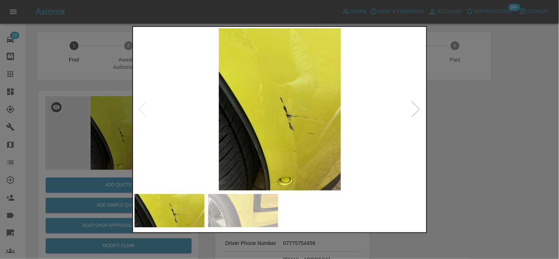
click at [261, 107] on img at bounding box center [280, 109] width 291 height 162
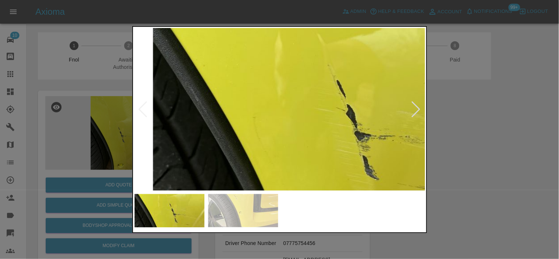
click at [266, 150] on img at bounding box center [335, 116] width 873 height 487
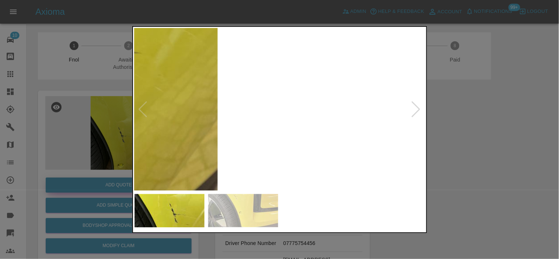
click at [86, 178] on div at bounding box center [279, 129] width 559 height 259
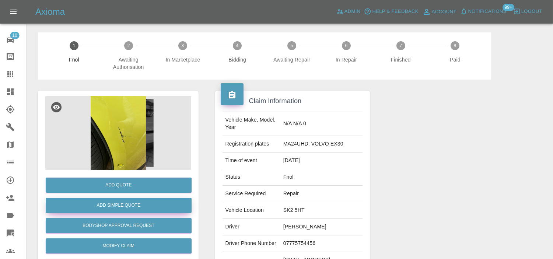
drag, startPoint x: 119, startPoint y: 197, endPoint x: 119, endPoint y: 204, distance: 7.0
click at [119, 203] on div "Add Simple Quote" at bounding box center [118, 205] width 146 height 19
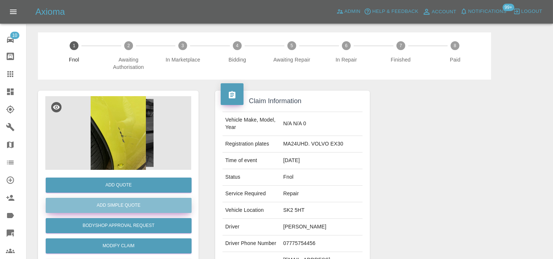
click at [153, 205] on button "Add Simple Quote" at bounding box center [119, 205] width 146 height 15
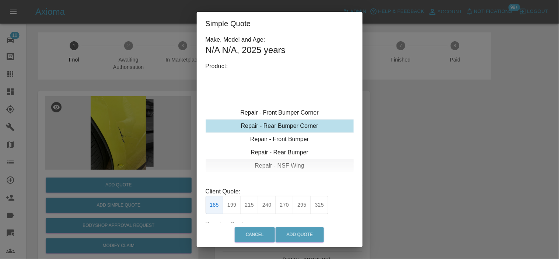
drag, startPoint x: 270, startPoint y: 127, endPoint x: 254, endPoint y: 160, distance: 36.9
click at [270, 128] on div "Repair - Rear Bumper Corner" at bounding box center [280, 125] width 148 height 13
click at [247, 205] on button "215" at bounding box center [250, 205] width 18 height 18
type input "135"
drag, startPoint x: 300, startPoint y: 228, endPoint x: 303, endPoint y: 231, distance: 5.0
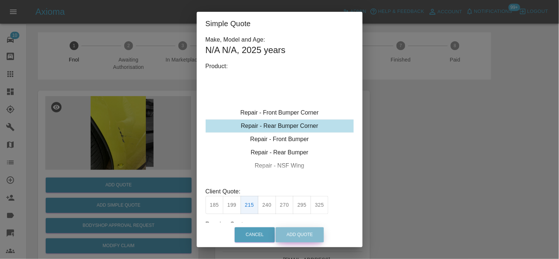
click at [300, 229] on button "Add Quote" at bounding box center [300, 234] width 48 height 15
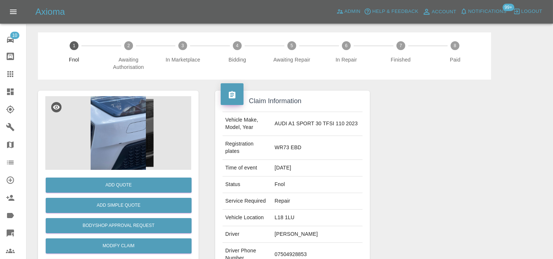
click at [127, 134] on img at bounding box center [118, 133] width 146 height 74
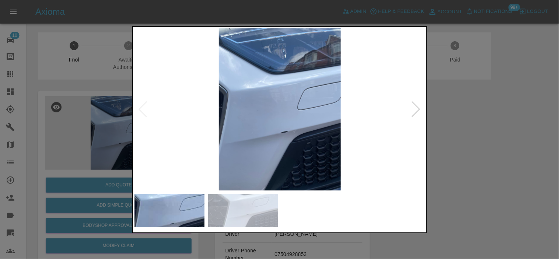
click at [202, 144] on img at bounding box center [280, 109] width 291 height 162
click at [243, 136] on img at bounding box center [280, 109] width 291 height 162
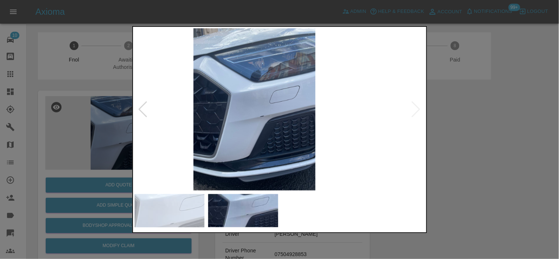
click at [228, 122] on img at bounding box center [254, 109] width 291 height 162
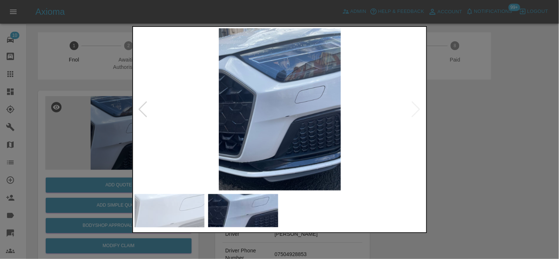
click at [303, 113] on img at bounding box center [280, 109] width 291 height 162
click at [298, 116] on img at bounding box center [280, 109] width 291 height 162
click at [158, 153] on img at bounding box center [280, 109] width 291 height 162
click at [115, 205] on div at bounding box center [279, 129] width 559 height 259
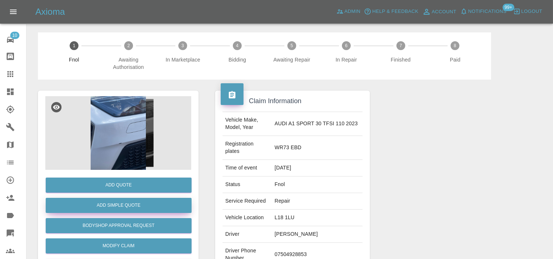
click at [119, 202] on button "Add Simple Quote" at bounding box center [119, 205] width 146 height 15
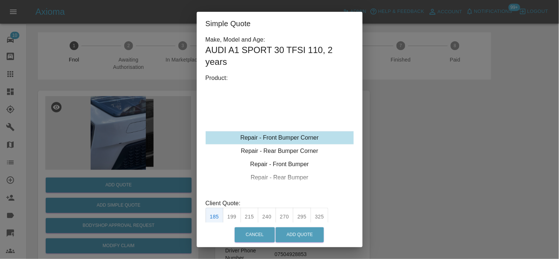
click at [270, 138] on div "Repair - Front Bumper Corner" at bounding box center [280, 137] width 148 height 13
click at [265, 216] on button "240" at bounding box center [267, 217] width 18 height 18
type input "150"
click at [295, 234] on button "Add Quote" at bounding box center [300, 234] width 48 height 15
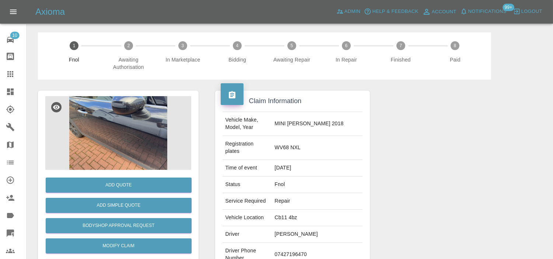
click at [170, 111] on img at bounding box center [118, 133] width 146 height 74
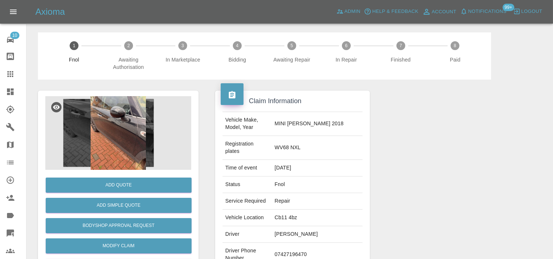
click at [113, 124] on img at bounding box center [118, 133] width 146 height 74
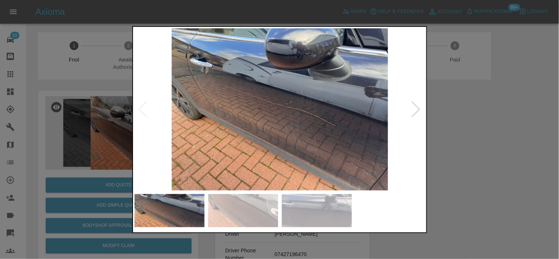
click at [322, 97] on img at bounding box center [280, 109] width 291 height 162
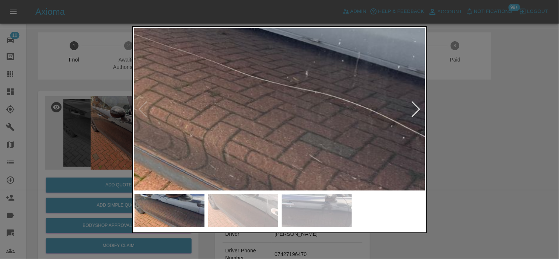
click at [369, 76] on img at bounding box center [273, 95] width 873 height 487
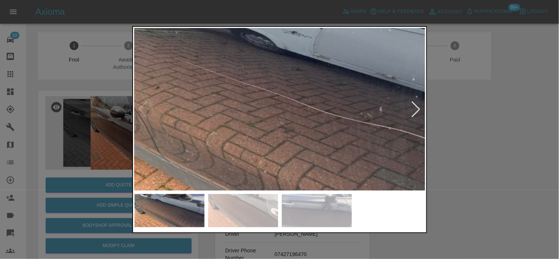
click at [327, 136] on img at bounding box center [347, 131] width 873 height 487
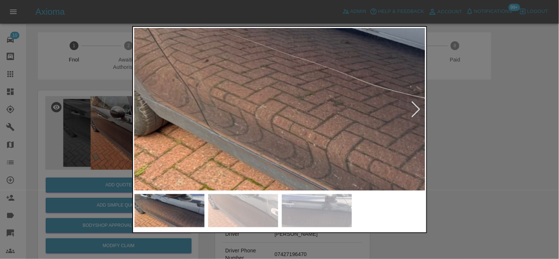
click at [318, 130] on img at bounding box center [397, 104] width 873 height 487
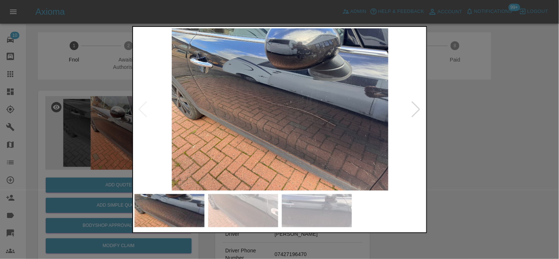
click at [244, 106] on img at bounding box center [280, 109] width 291 height 162
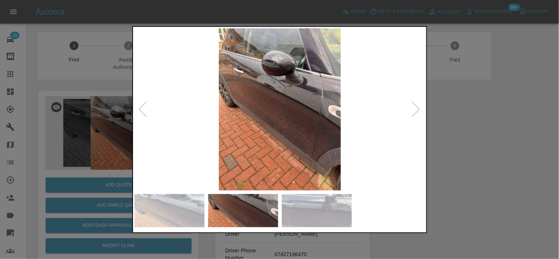
click at [231, 104] on img at bounding box center [280, 109] width 291 height 162
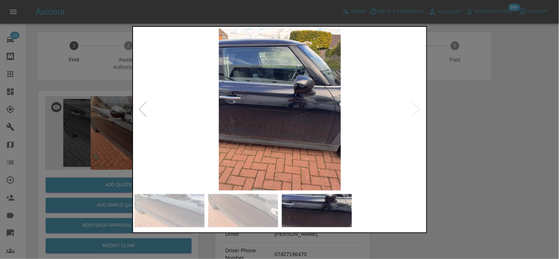
click at [296, 109] on img at bounding box center [280, 109] width 291 height 162
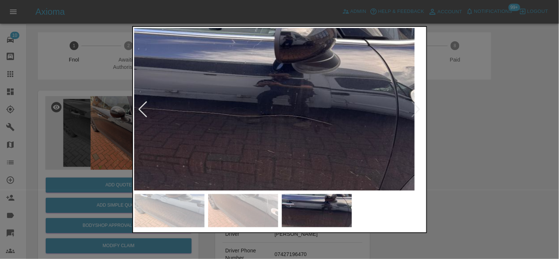
click at [284, 130] on img at bounding box center [231, 110] width 873 height 487
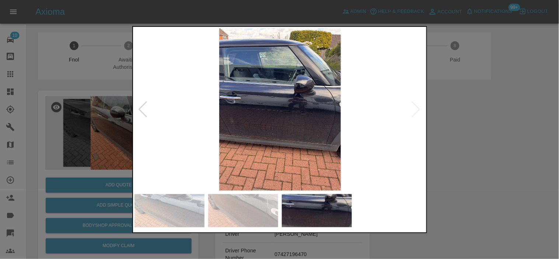
click at [175, 111] on img at bounding box center [280, 109] width 291 height 162
click at [108, 115] on div at bounding box center [279, 129] width 559 height 259
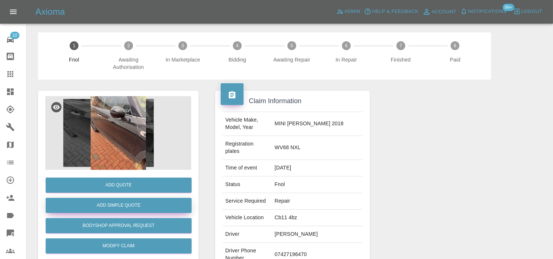
click at [129, 203] on button "Add Simple Quote" at bounding box center [119, 205] width 146 height 15
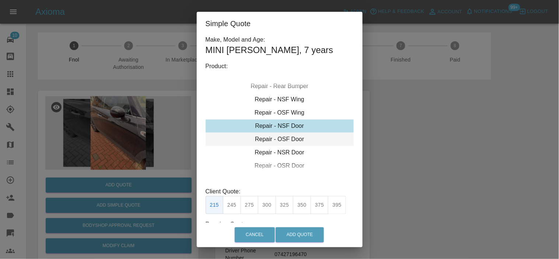
click at [276, 139] on div "Repair - OSF Door" at bounding box center [280, 139] width 148 height 13
click at [235, 209] on button "245" at bounding box center [232, 205] width 18 height 18
type input "160"
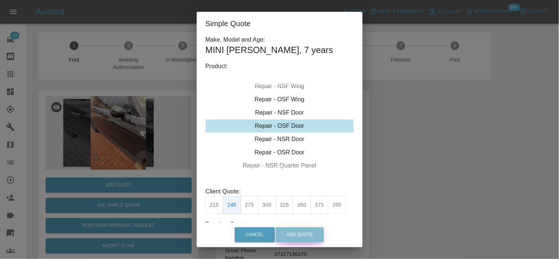
click at [286, 234] on button "Add Quote" at bounding box center [300, 234] width 48 height 15
